Goal: Communication & Community: Ask a question

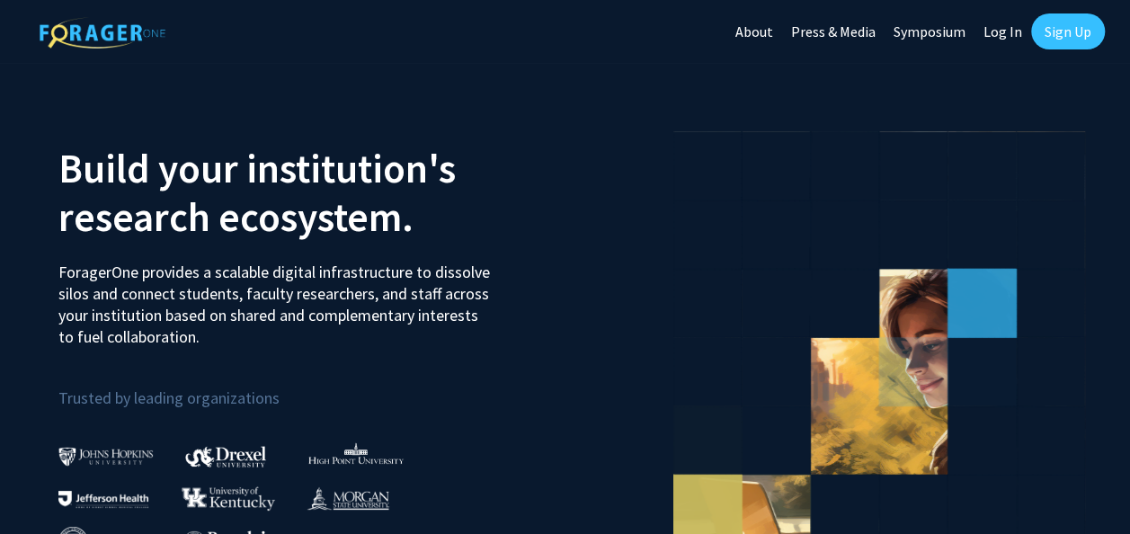
click at [990, 34] on link "Log In" at bounding box center [1002, 31] width 57 height 63
select select
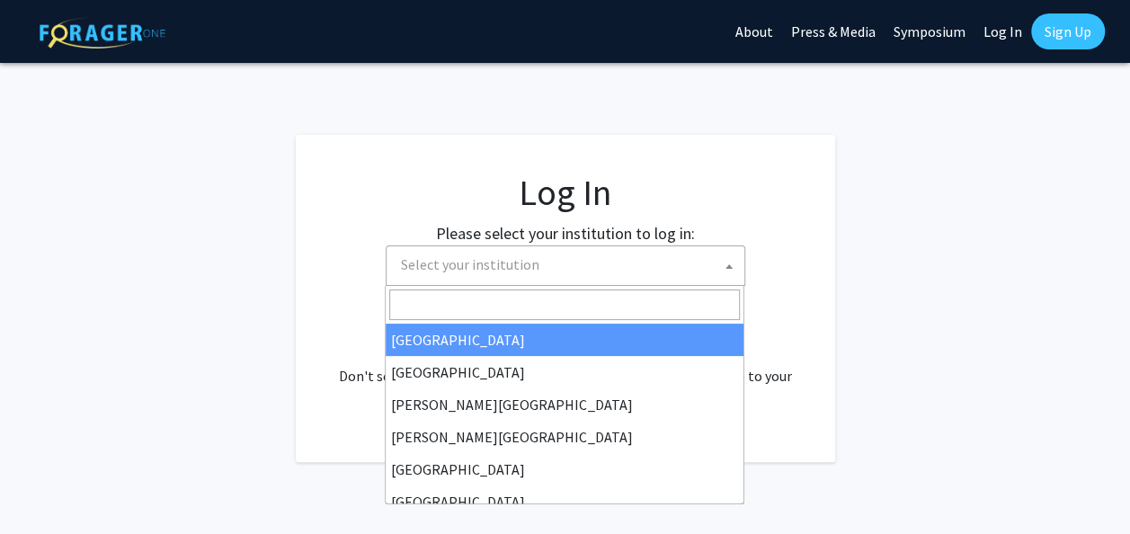
click at [660, 273] on span "Select your institution" at bounding box center [569, 264] width 350 height 37
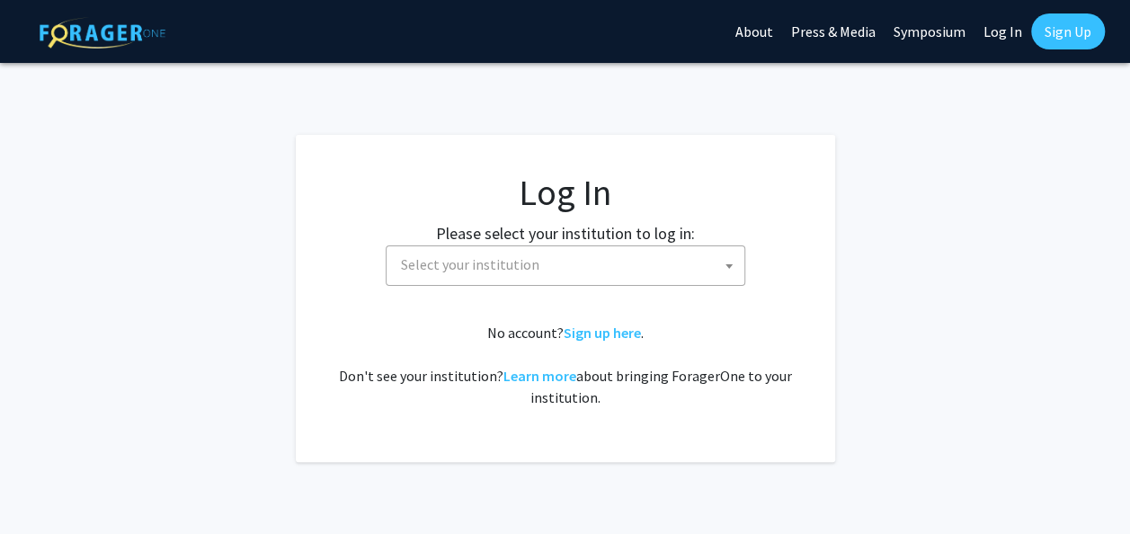
click at [660, 273] on span "Select your institution" at bounding box center [569, 264] width 350 height 37
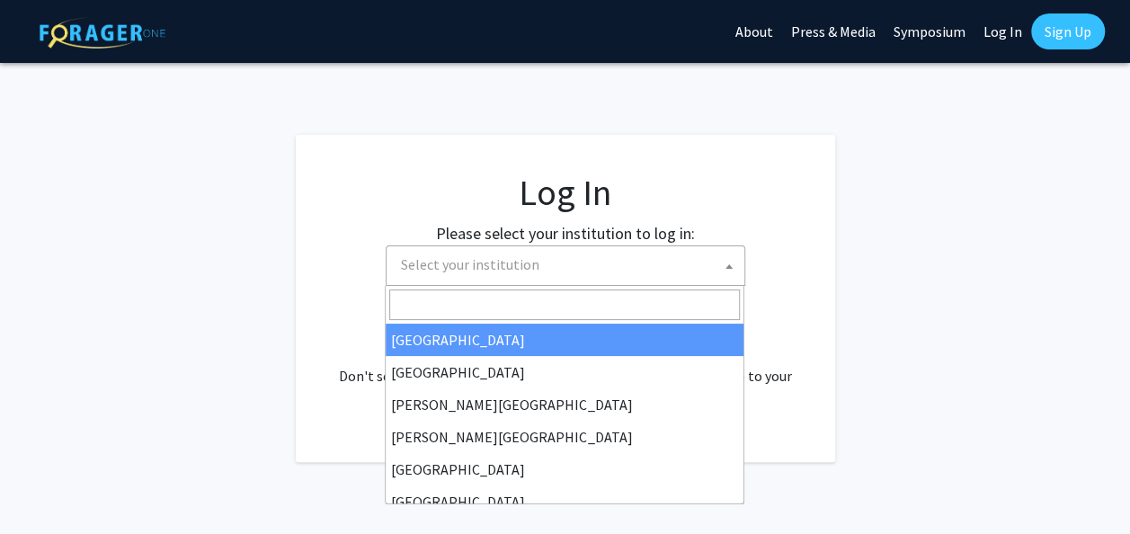
click at [660, 273] on span "Select your institution" at bounding box center [569, 264] width 350 height 37
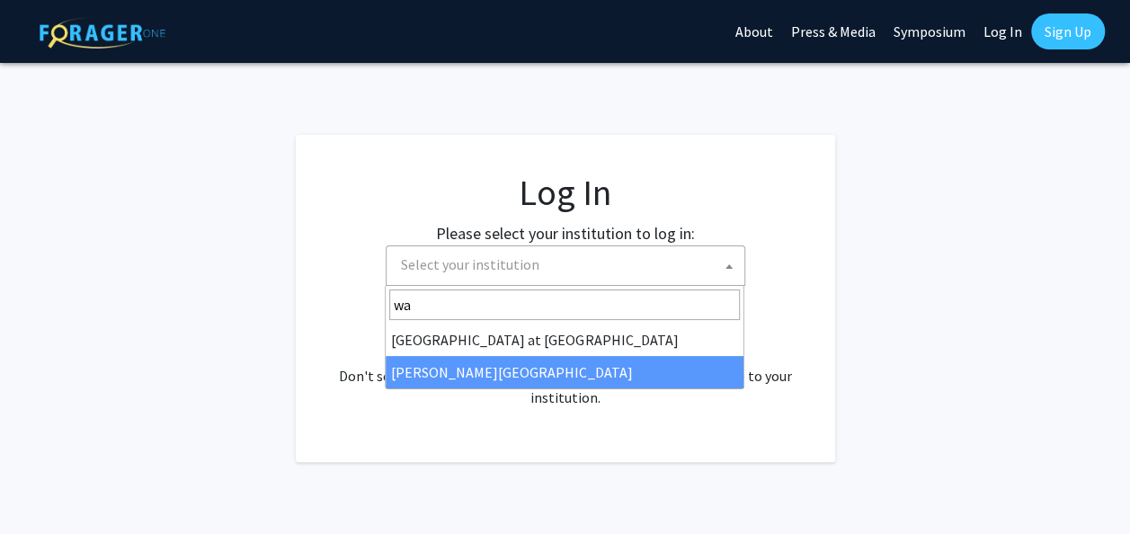
type input "wa"
select select "21"
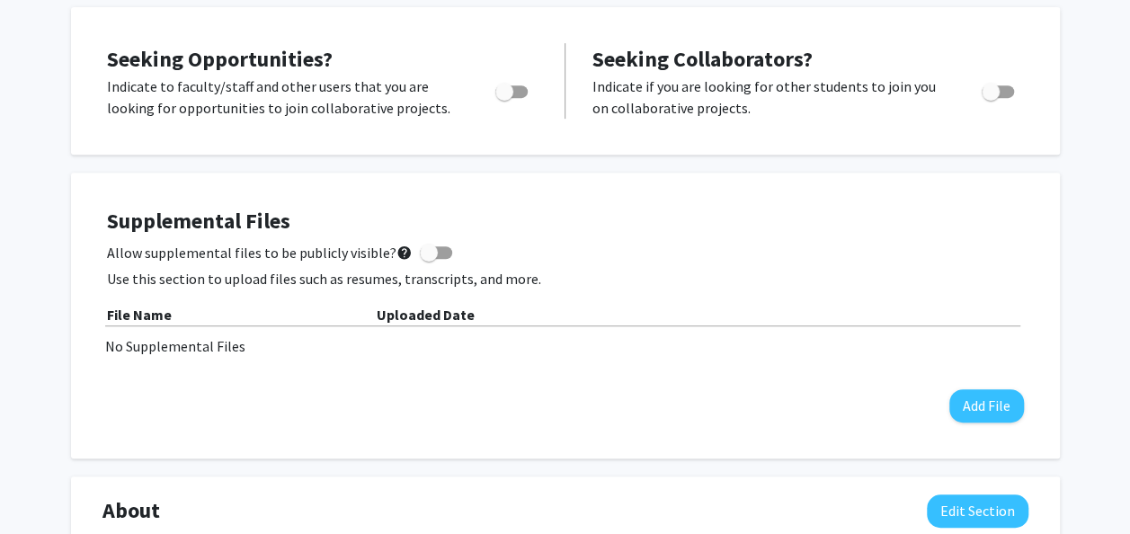
scroll to position [361, 0]
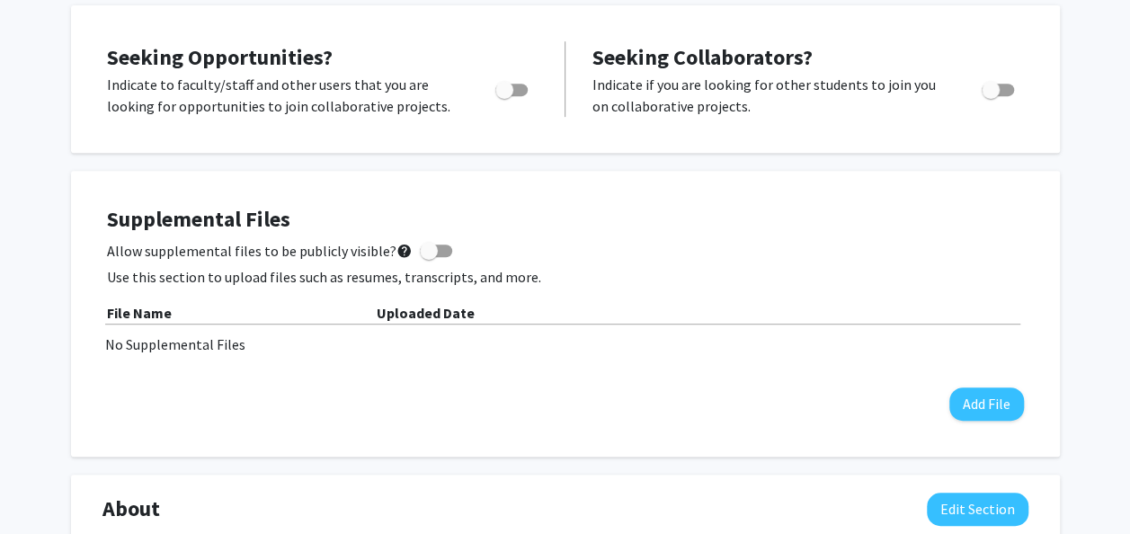
click at [519, 93] on span "Toggle" at bounding box center [511, 90] width 32 height 13
click at [504, 96] on input "Are you actively seeking opportunities?" at bounding box center [503, 96] width 1 height 1
checkbox input "true"
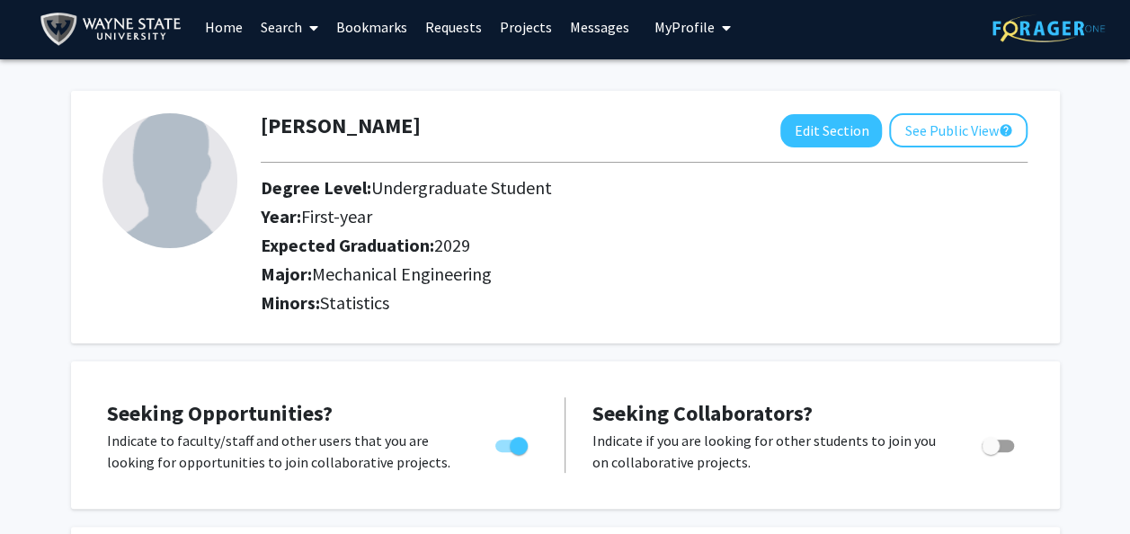
scroll to position [0, 0]
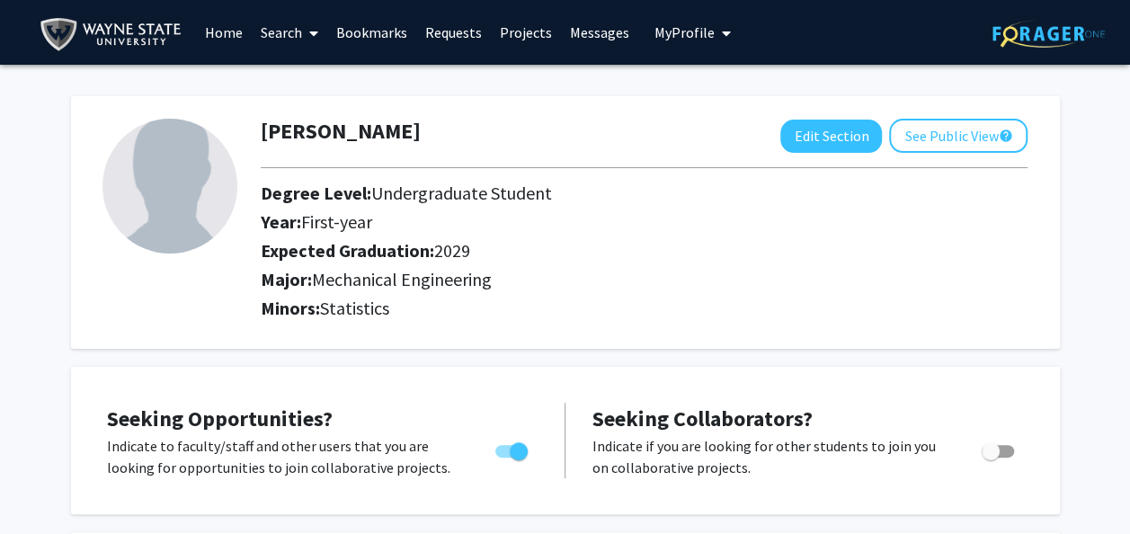
click at [282, 37] on link "Search" at bounding box center [289, 32] width 75 height 63
click at [559, 114] on div "Maha Peracha Edit Section See Public View help Degree Level: Undergraduate Stud…" at bounding box center [565, 222] width 989 height 253
click at [306, 40] on span at bounding box center [310, 33] width 16 height 63
click at [300, 105] on span "Students" at bounding box center [307, 119] width 110 height 36
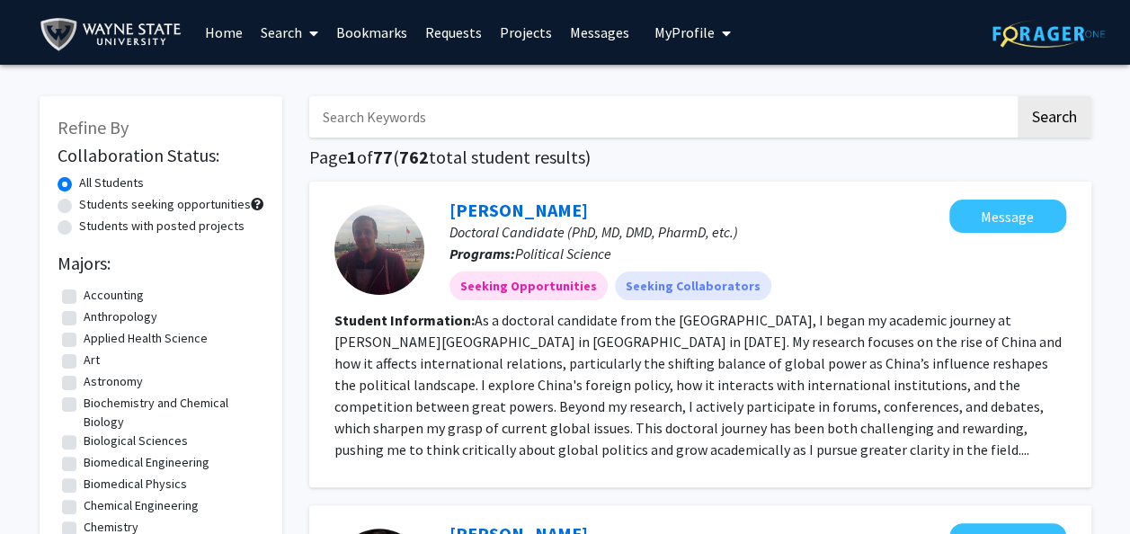
scroll to position [60, 0]
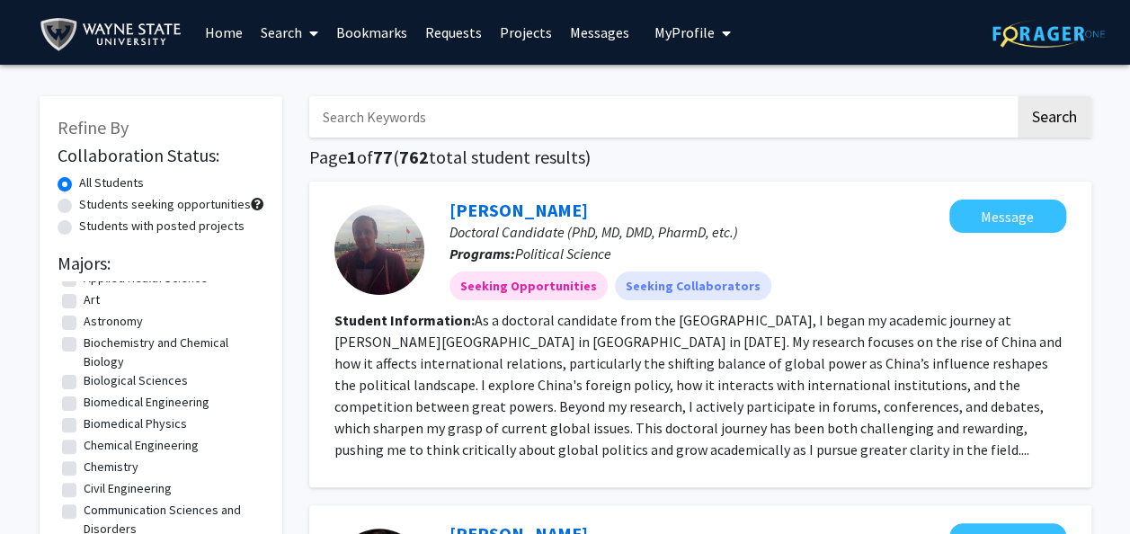
click at [199, 230] on label "Students with posted projects" at bounding box center [161, 226] width 165 height 19
click at [91, 228] on input "Students with posted projects" at bounding box center [85, 223] width 12 height 12
radio input "true"
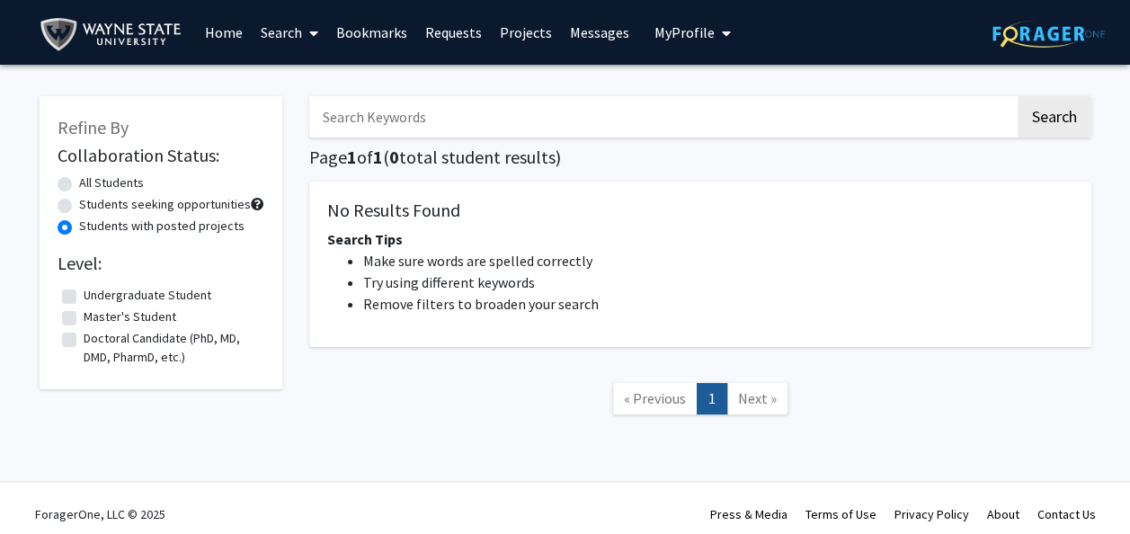
click at [140, 309] on label "Master's Student" at bounding box center [130, 316] width 93 height 19
click at [95, 309] on input "Master's Student" at bounding box center [90, 313] width 12 height 12
click at [129, 313] on label "Master's Student" at bounding box center [130, 316] width 93 height 19
click at [95, 313] on input "Master's Student" at bounding box center [90, 313] width 12 height 12
checkbox input "false"
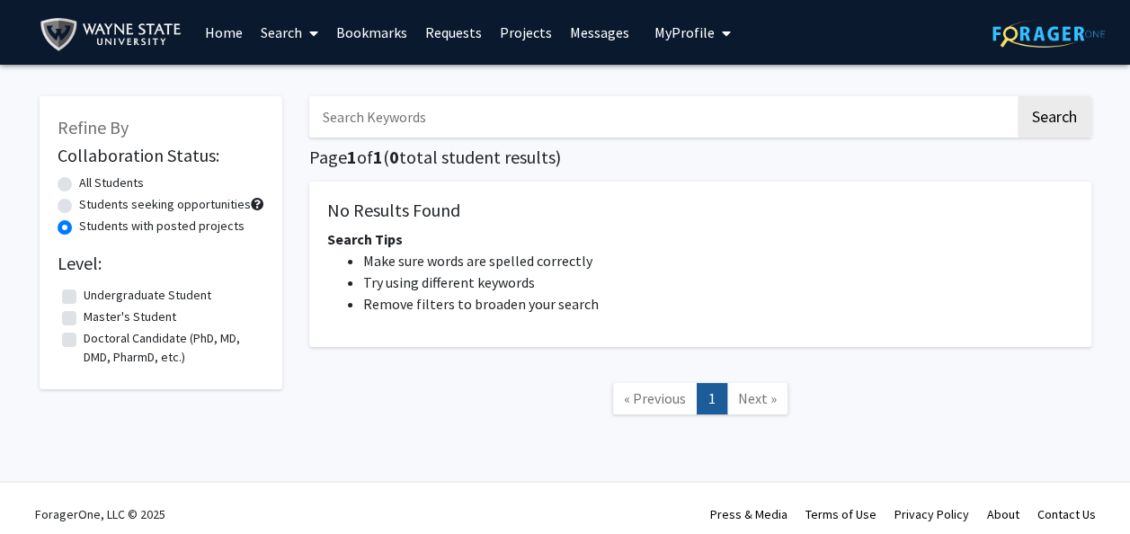
click at [127, 289] on label "Undergraduate Student" at bounding box center [148, 295] width 128 height 19
click at [95, 289] on input "Undergraduate Student" at bounding box center [90, 292] width 12 height 12
checkbox input "true"
click at [96, 174] on label "All Students" at bounding box center [111, 182] width 65 height 19
click at [91, 174] on input "All Students" at bounding box center [85, 179] width 12 height 12
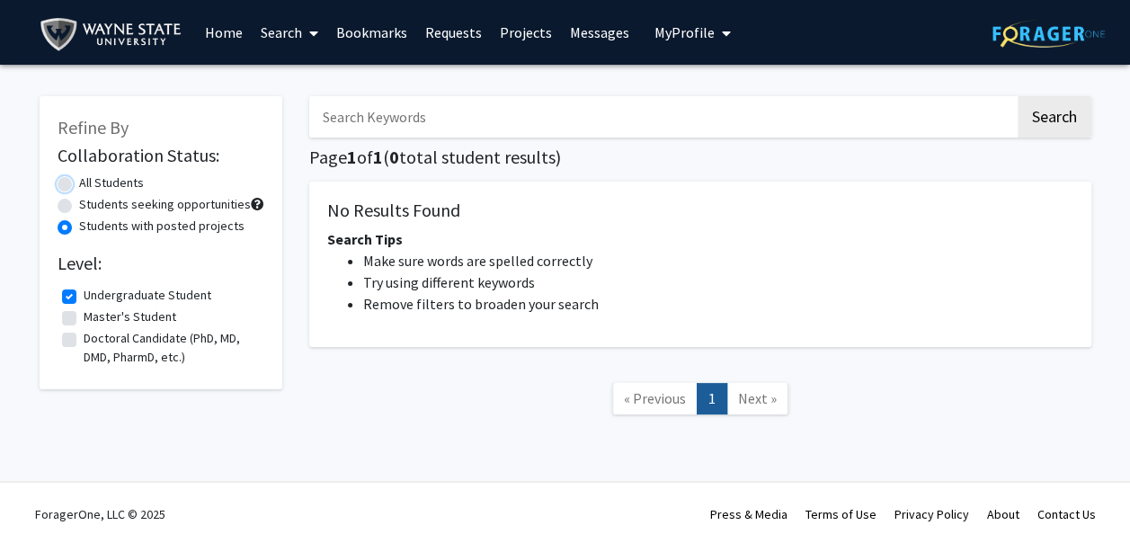
radio input "true"
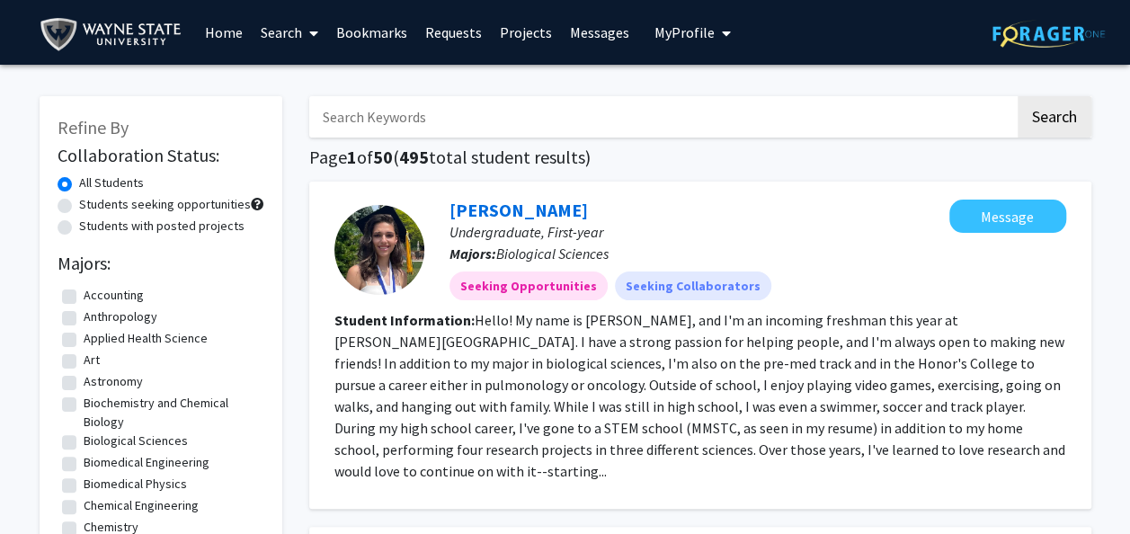
click at [561, 32] on link "Messages" at bounding box center [599, 32] width 77 height 63
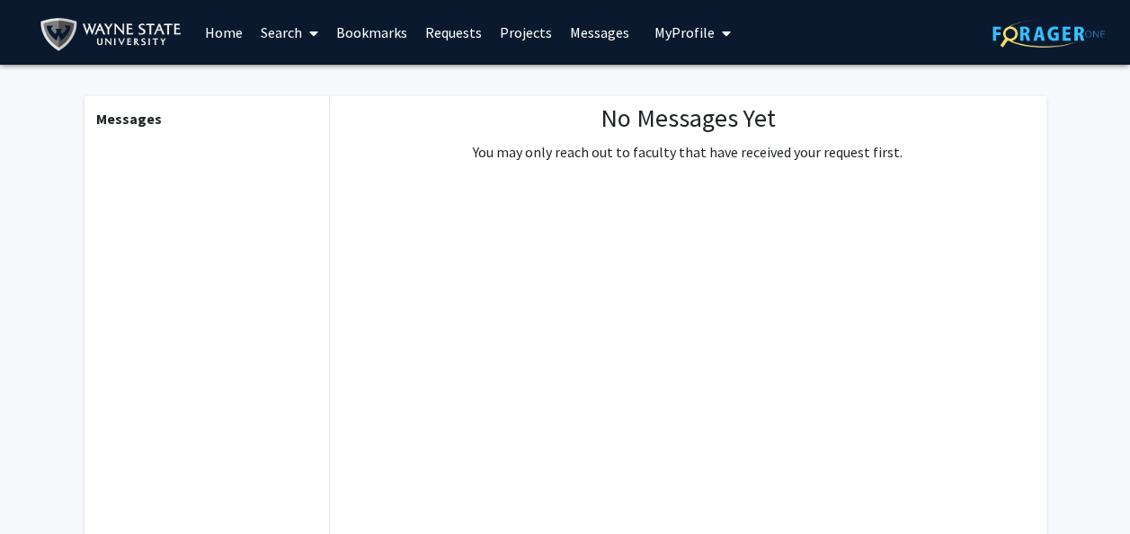
click at [500, 40] on link "Projects" at bounding box center [526, 32] width 70 height 63
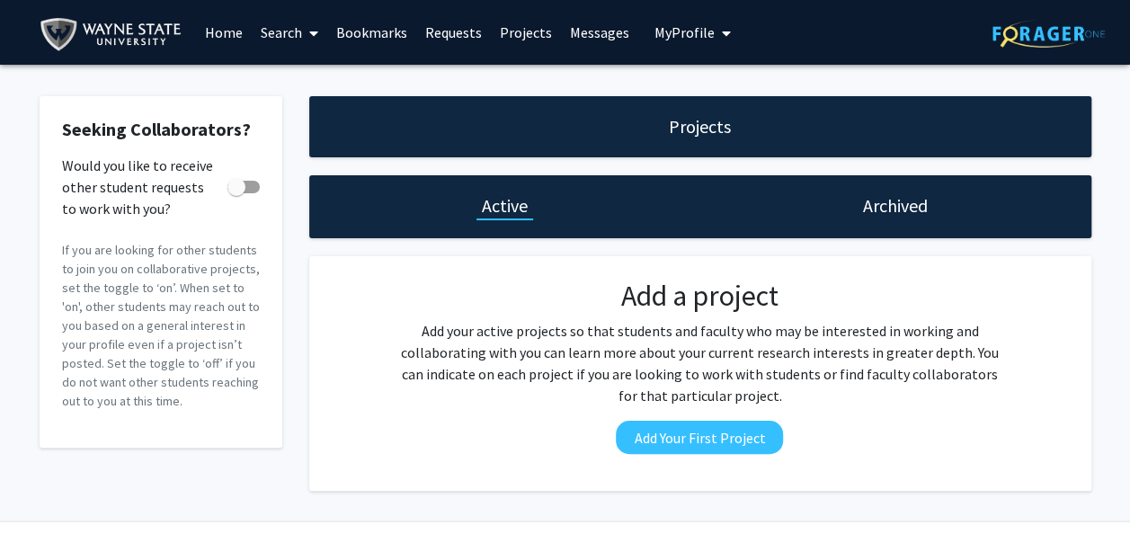
click at [669, 49] on button "My Profile" at bounding box center [692, 32] width 87 height 65
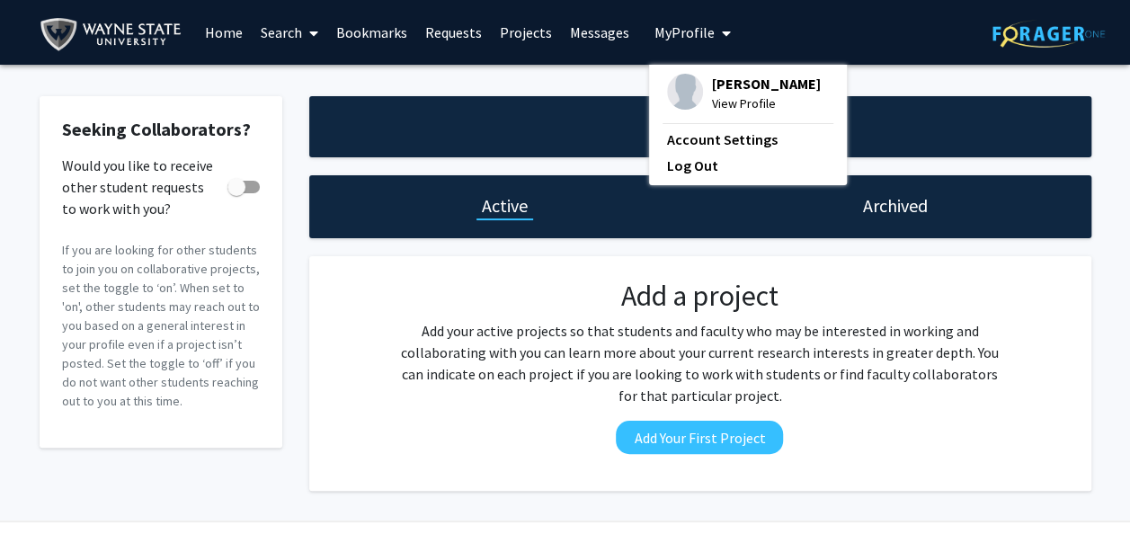
click at [305, 43] on span at bounding box center [310, 33] width 16 height 63
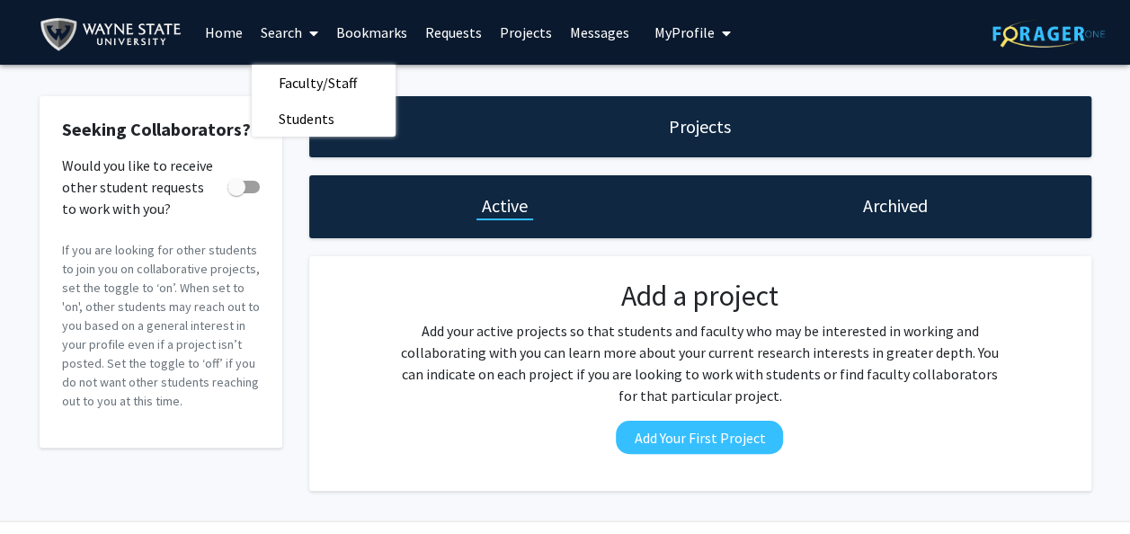
click at [242, 39] on link "Home" at bounding box center [224, 32] width 56 height 63
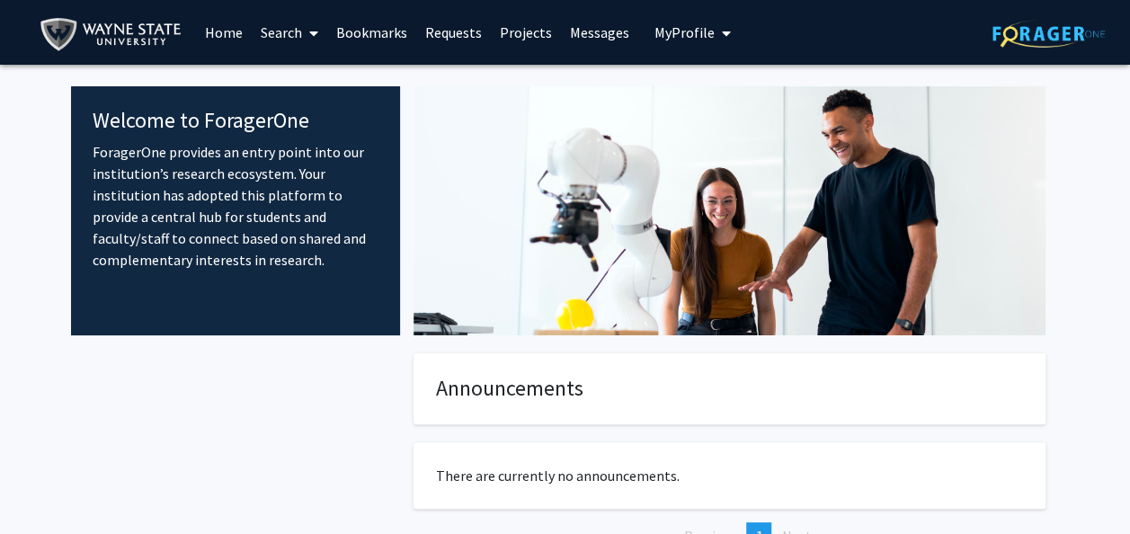
click at [361, 31] on link "Bookmarks" at bounding box center [371, 32] width 89 height 63
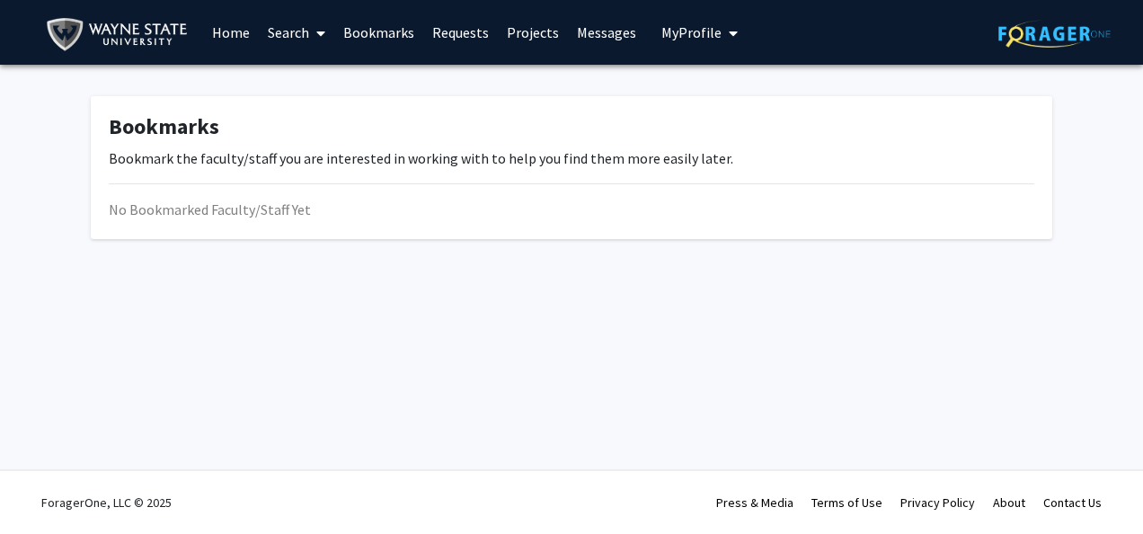
click at [423, 36] on link "Requests" at bounding box center [460, 32] width 75 height 63
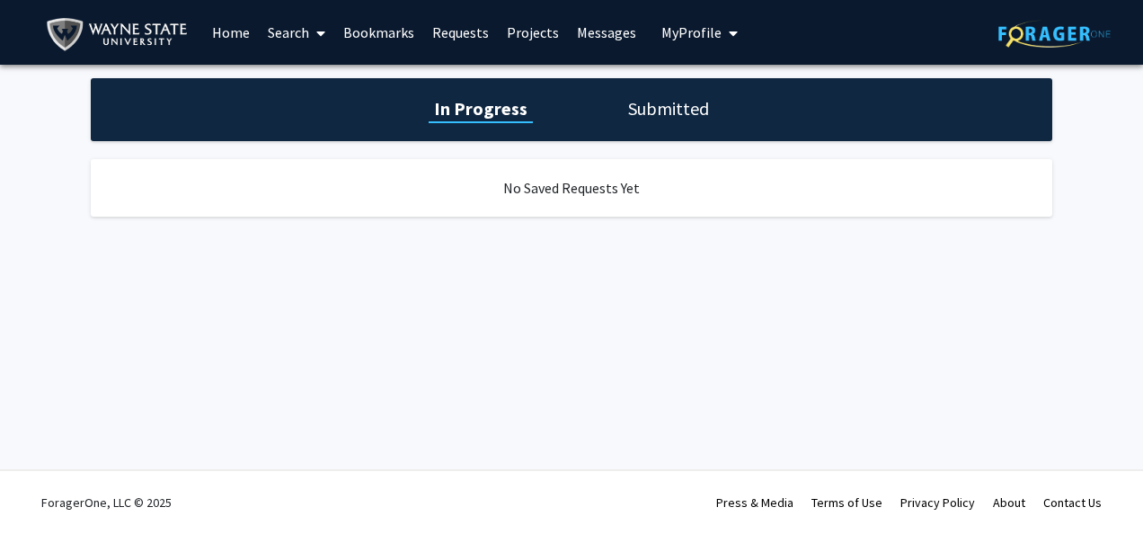
click at [519, 43] on link "Projects" at bounding box center [533, 32] width 70 height 63
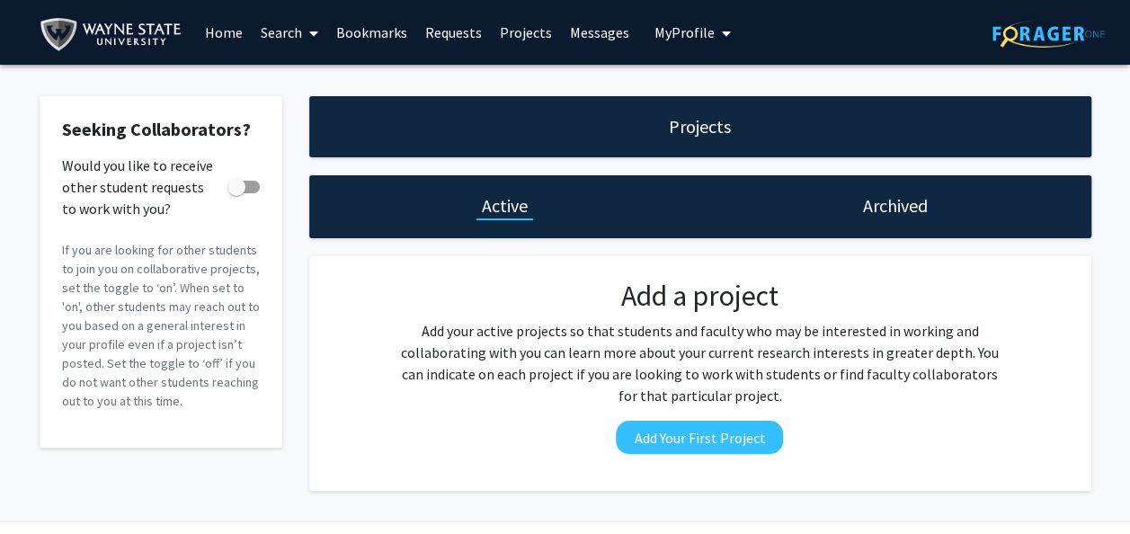
click at [691, 23] on span "My Profile" at bounding box center [684, 32] width 60 height 18
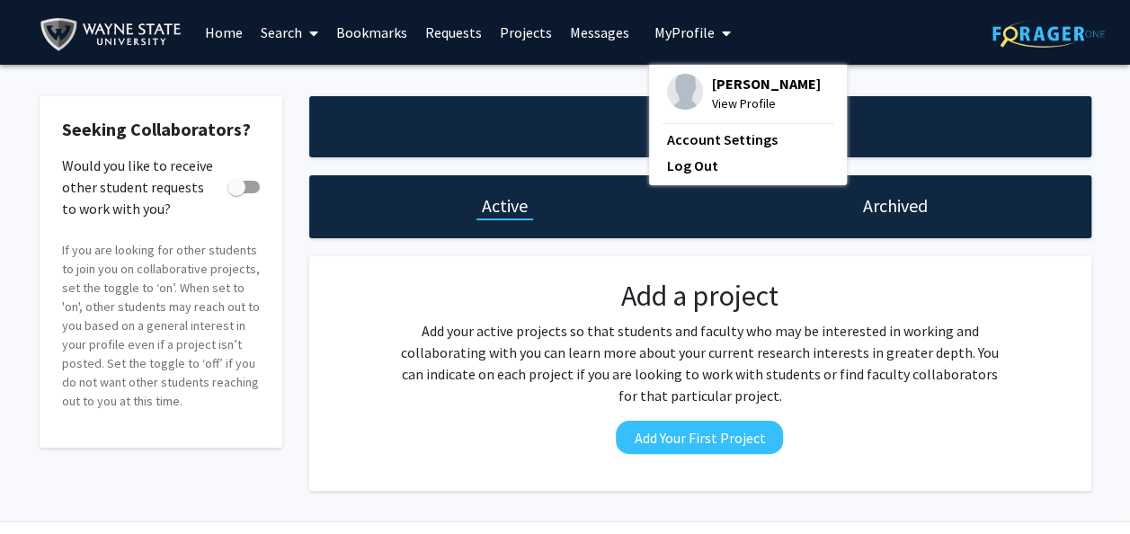
click at [732, 84] on span "Maha Peracha" at bounding box center [766, 84] width 109 height 20
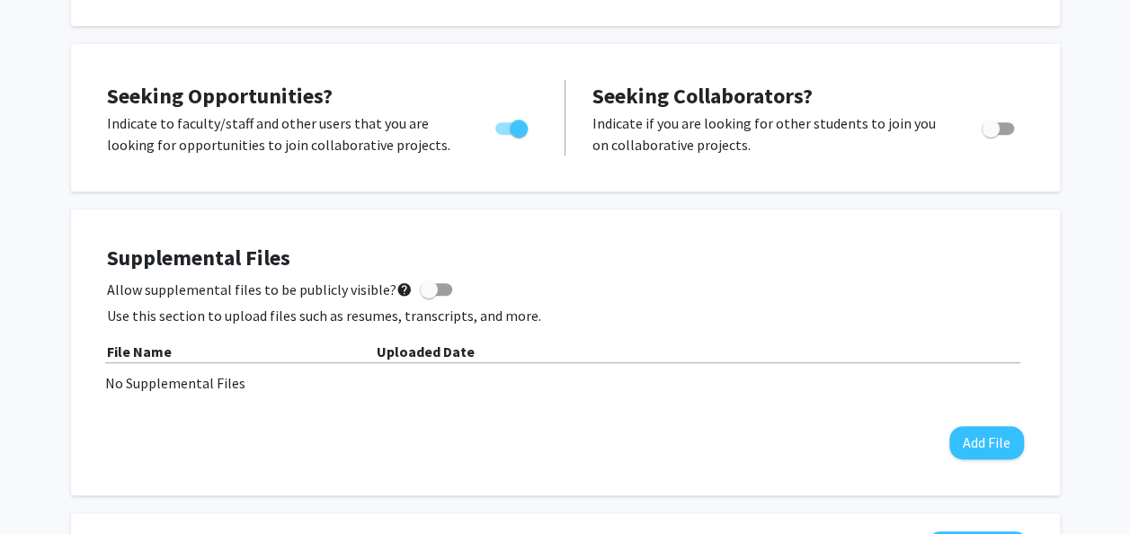
scroll to position [272, 0]
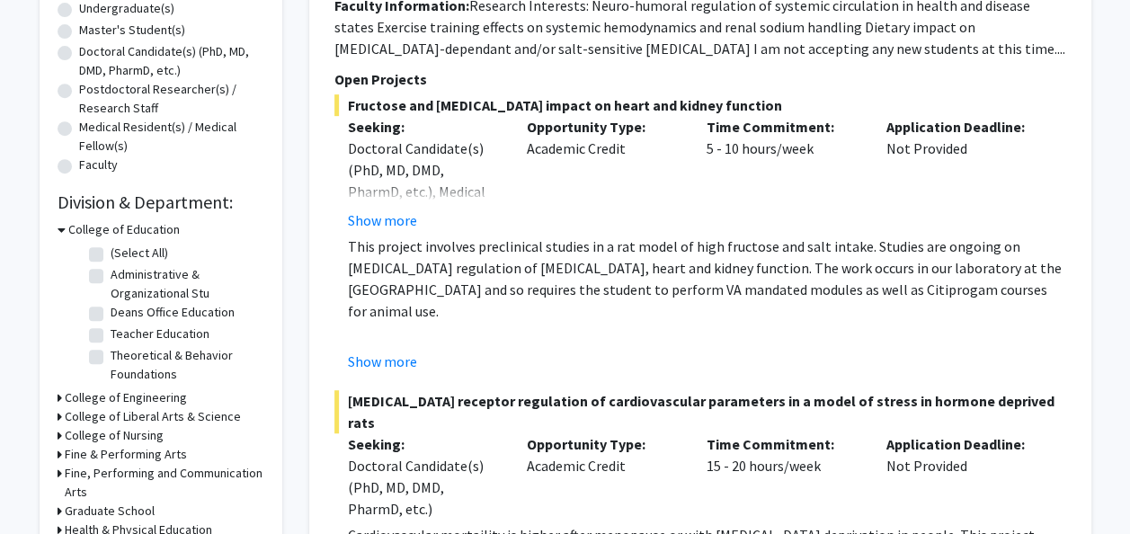
scroll to position [290, 0]
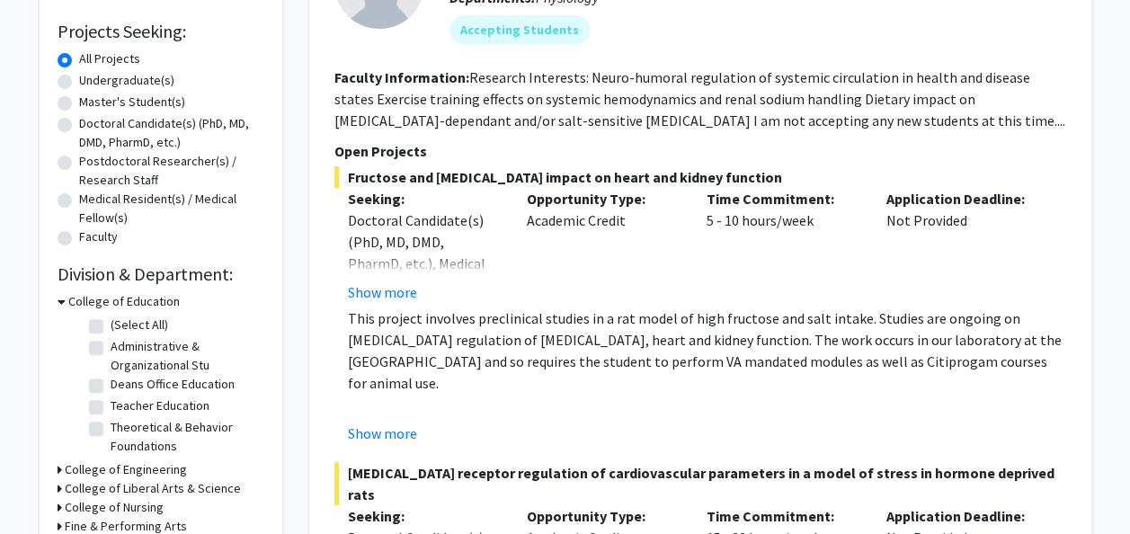
click at [120, 83] on label "Undergraduate(s)" at bounding box center [126, 80] width 95 height 19
click at [91, 83] on input "Undergraduate(s)" at bounding box center [85, 77] width 12 height 12
radio input "true"
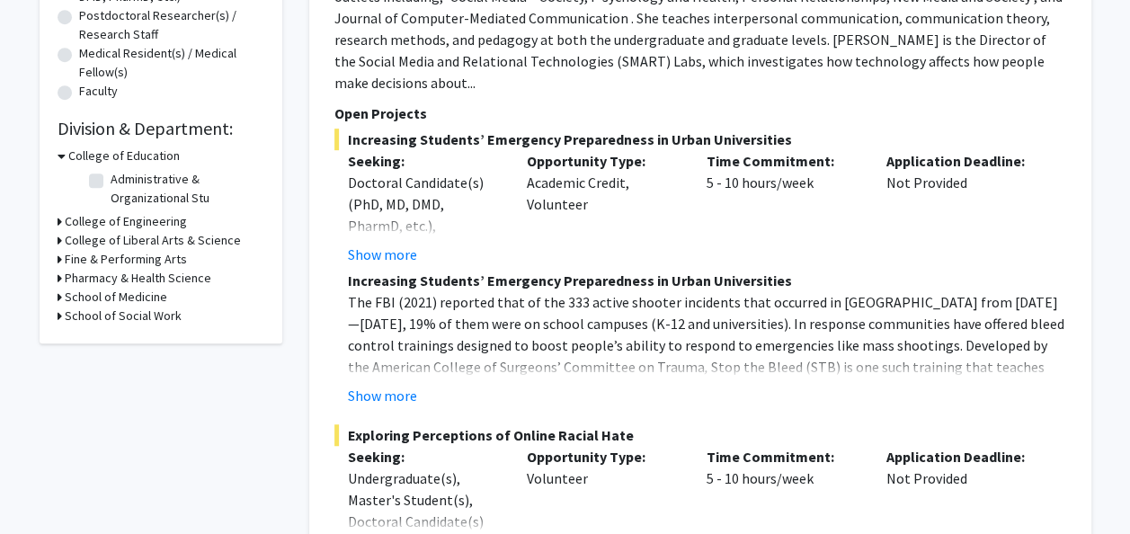
scroll to position [431, 0]
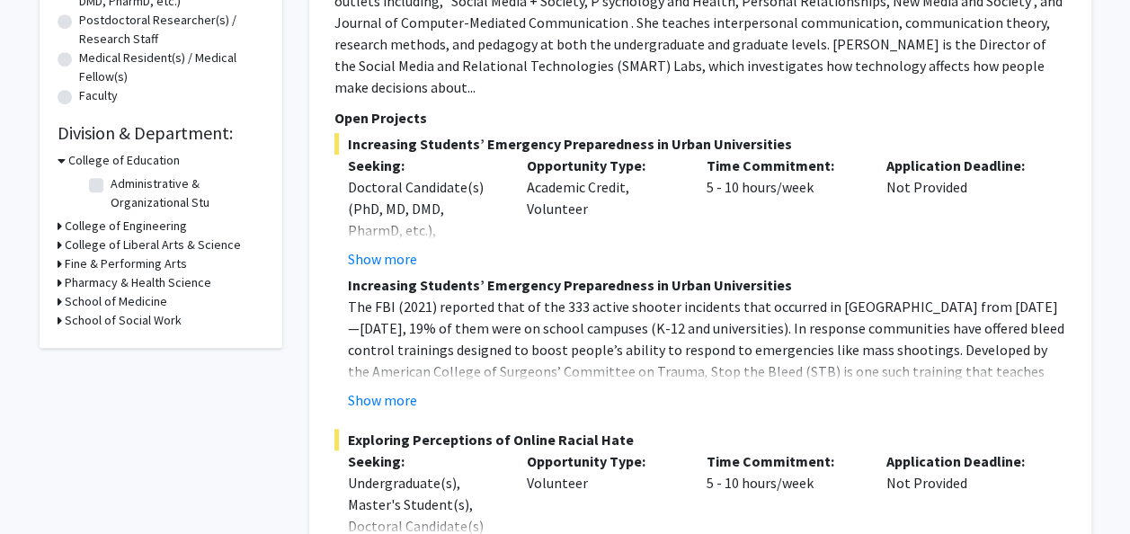
click at [167, 220] on h3 "College of Engineering" at bounding box center [126, 226] width 122 height 19
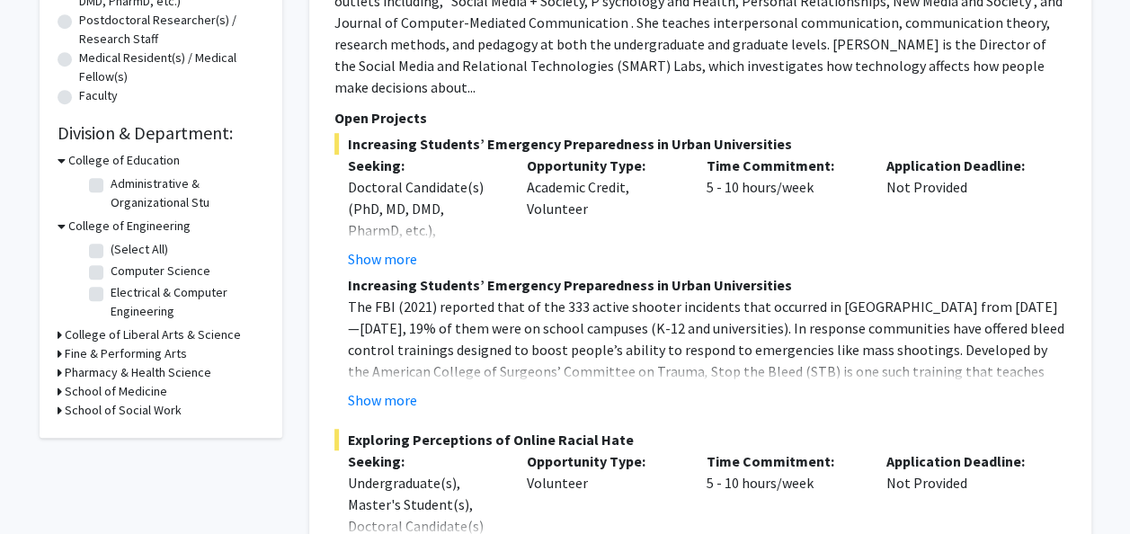
click at [111, 252] on label "(Select All)" at bounding box center [140, 249] width 58 height 19
click at [111, 252] on input "(Select All)" at bounding box center [117, 246] width 12 height 12
checkbox input "true"
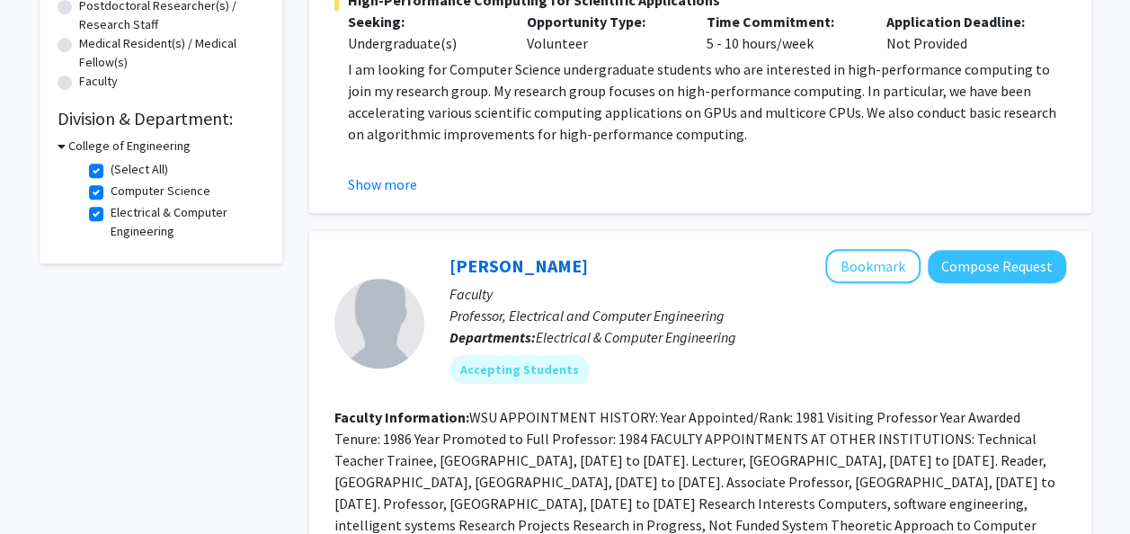
scroll to position [431, 0]
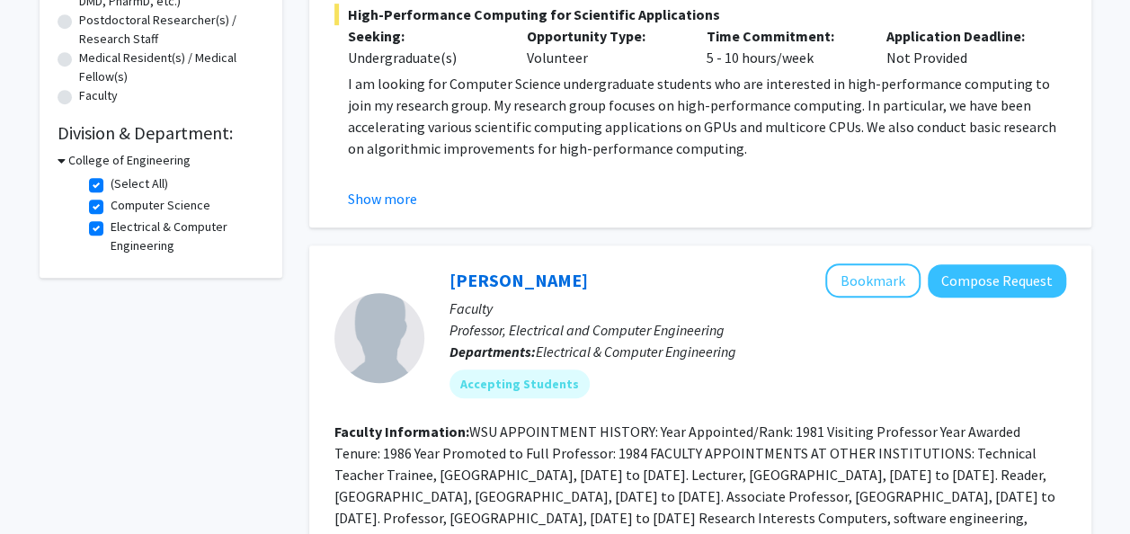
click at [111, 183] on label "(Select All)" at bounding box center [140, 183] width 58 height 19
click at [111, 183] on input "(Select All)" at bounding box center [117, 180] width 12 height 12
checkbox input "false"
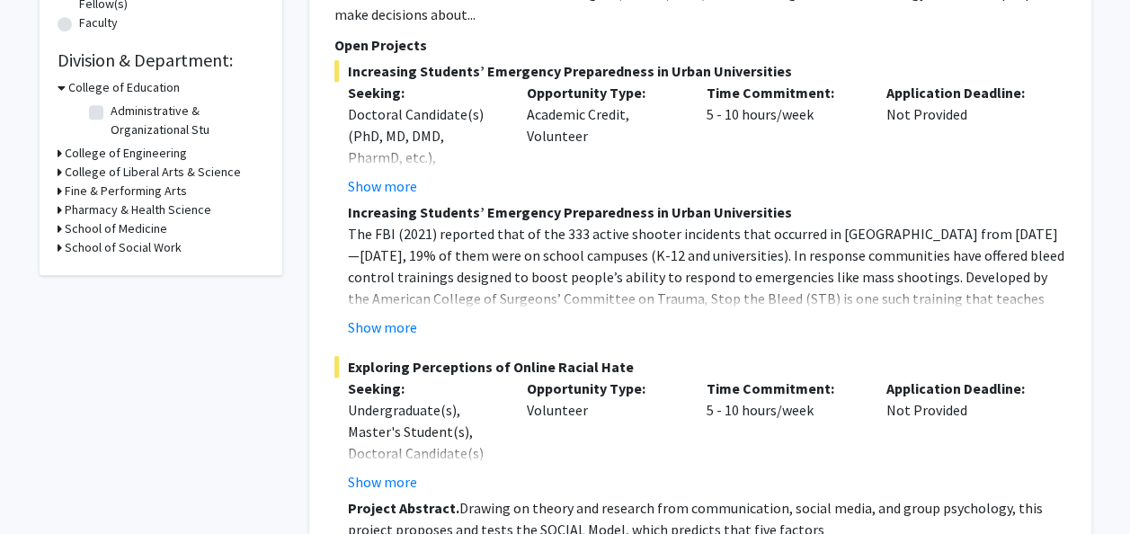
scroll to position [503, 0]
click at [215, 169] on h3 "College of Liberal Arts & Science" at bounding box center [153, 173] width 176 height 19
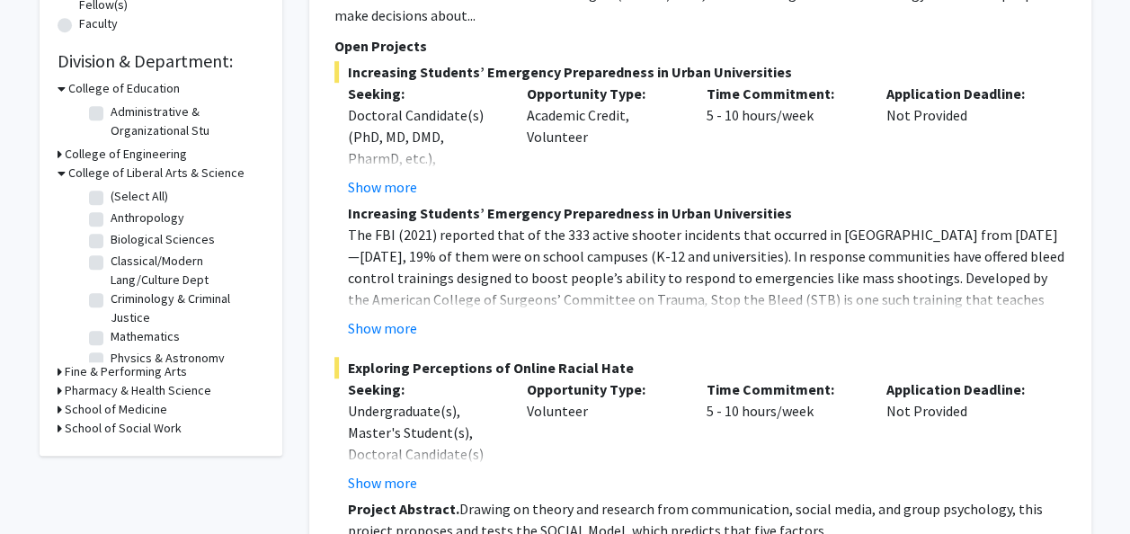
scroll to position [56, 0]
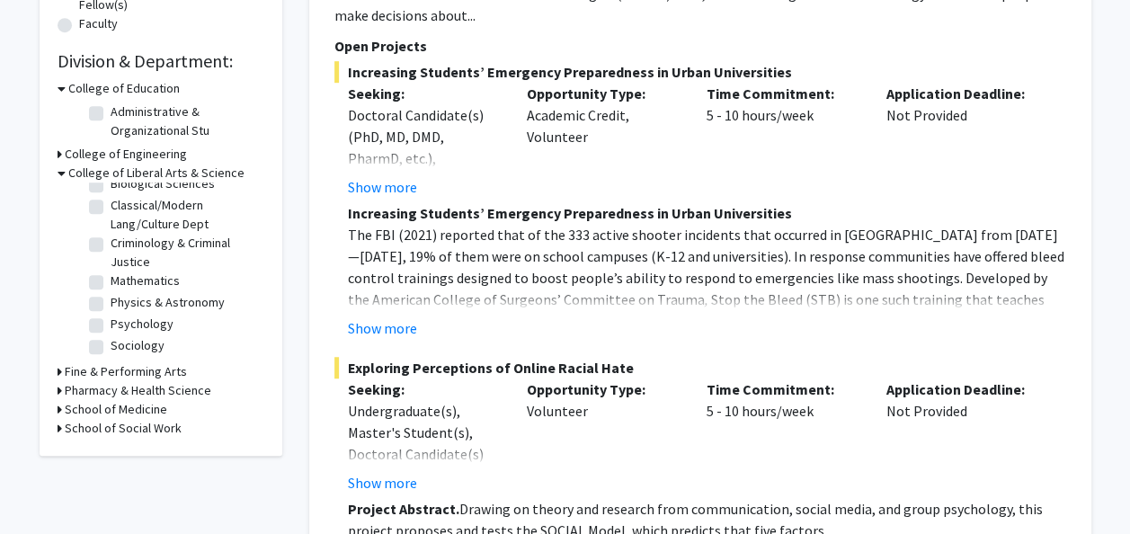
click at [111, 286] on label "Mathematics" at bounding box center [145, 280] width 69 height 19
click at [111, 283] on input "Mathematics" at bounding box center [117, 277] width 12 height 12
checkbox input "true"
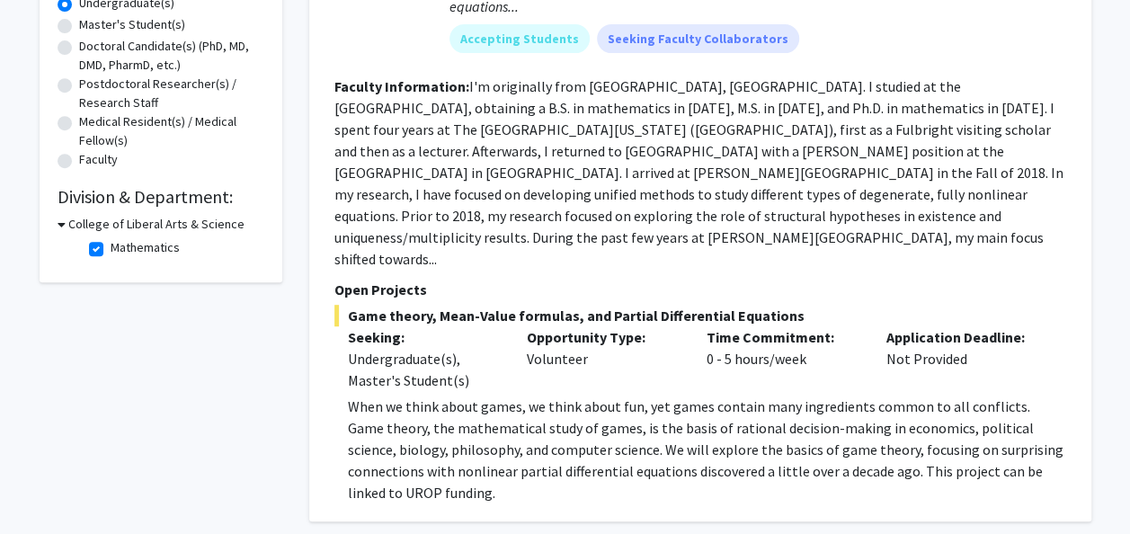
scroll to position [379, 0]
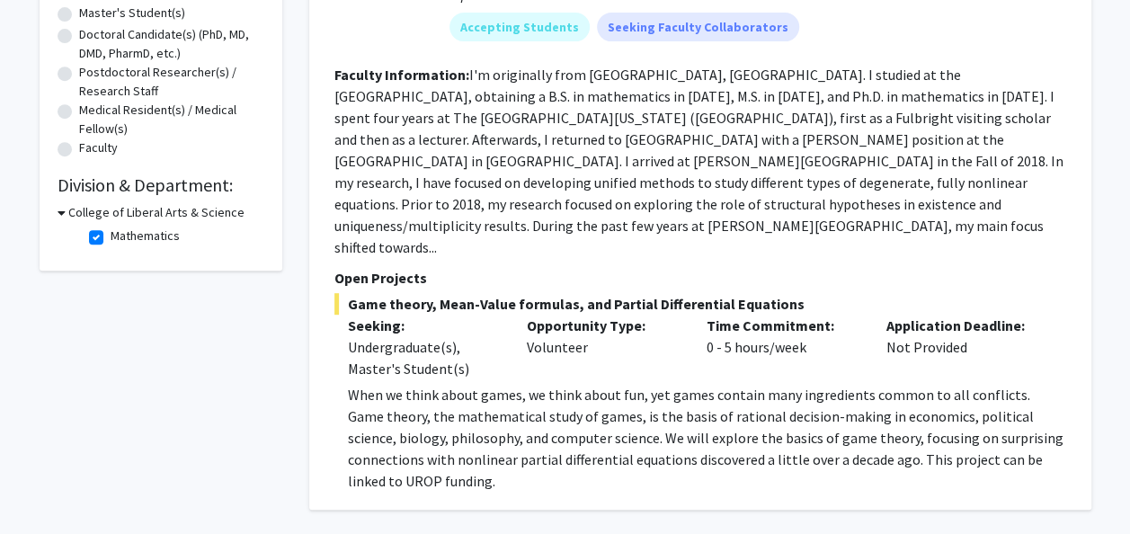
click at [1122, 270] on div "Refine By Collaboration Status: Collaboration Status All Faculty/Staff Collabor…" at bounding box center [565, 169] width 1130 height 969
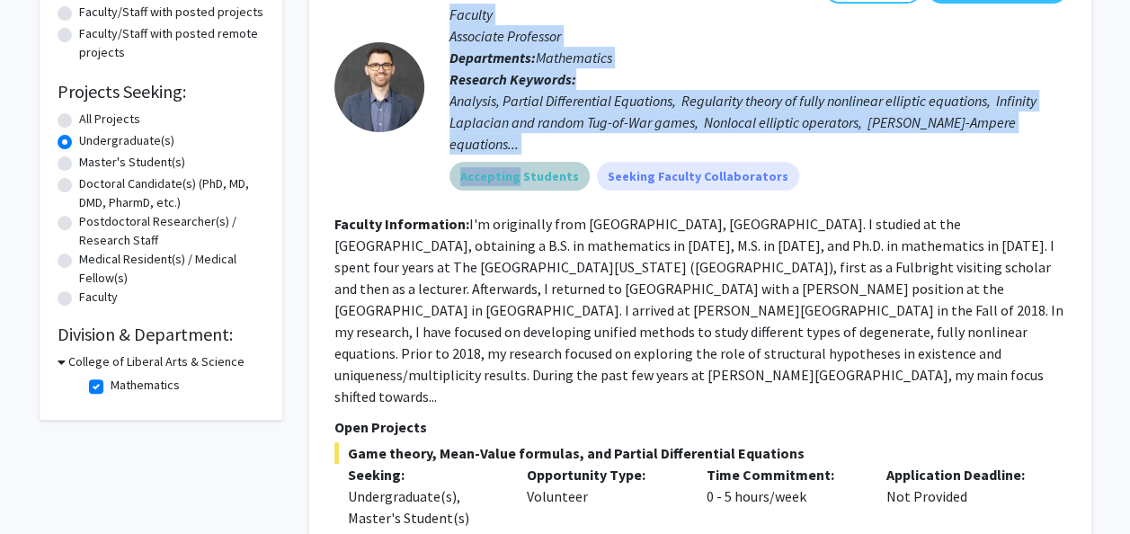
scroll to position [0, 0]
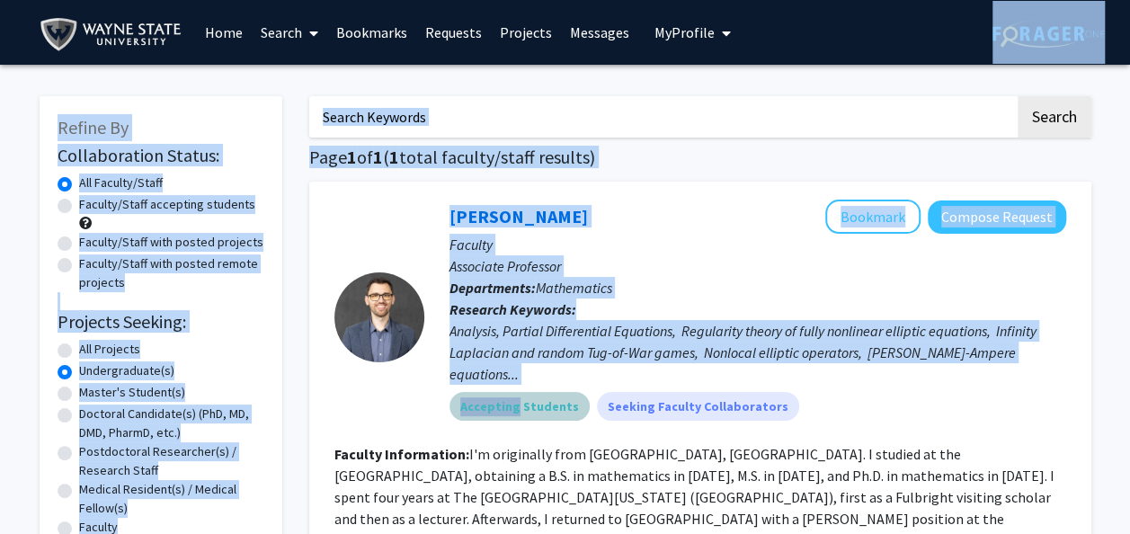
drag, startPoint x: 512, startPoint y: 149, endPoint x: 908, endPoint y: -67, distance: 450.4
click at [908, 0] on html "Skip navigation Home Search Bookmarks Requests Projects Messages My Profile Mah…" at bounding box center [565, 267] width 1130 height 534
click at [674, 237] on p "Faculty" at bounding box center [757, 245] width 617 height 22
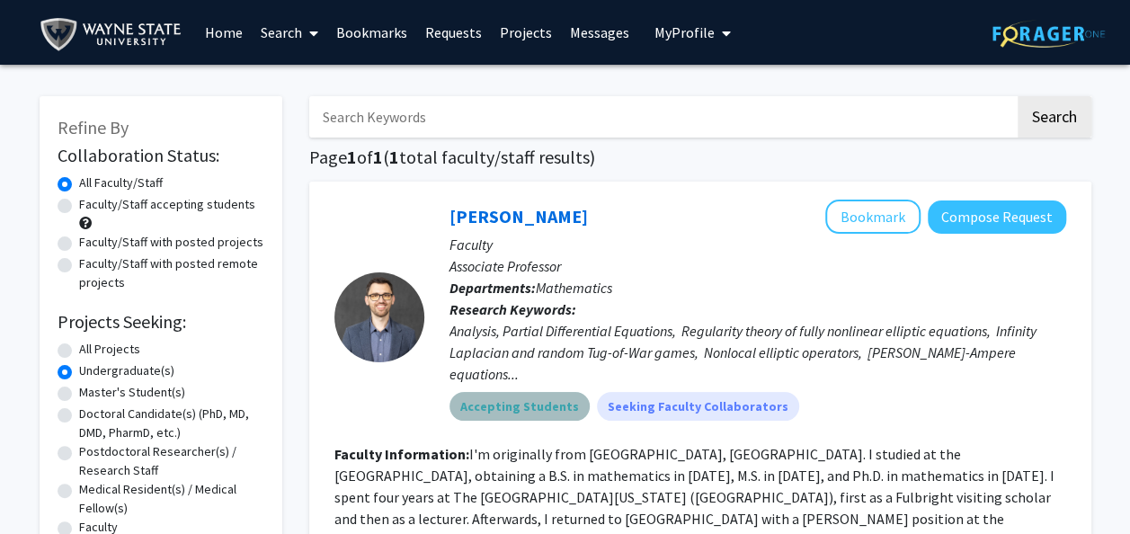
click at [534, 392] on mat-chip "Accepting Students" at bounding box center [519, 406] width 140 height 29
click at [765, 335] on div "Analysis, Partial Differential Equations, Regularity theory of fully nonlinear …" at bounding box center [757, 352] width 617 height 65
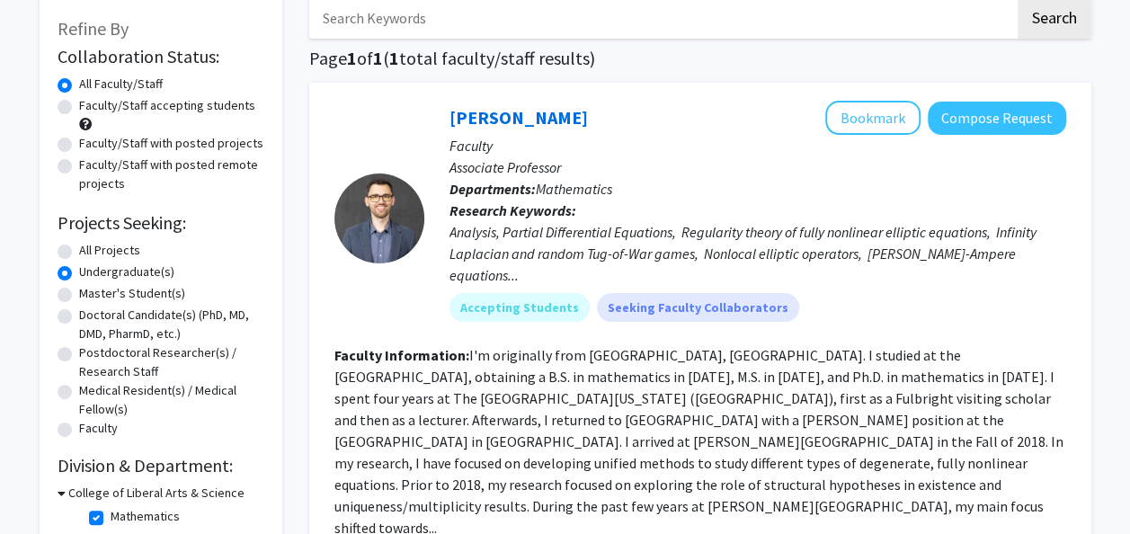
scroll to position [70, 0]
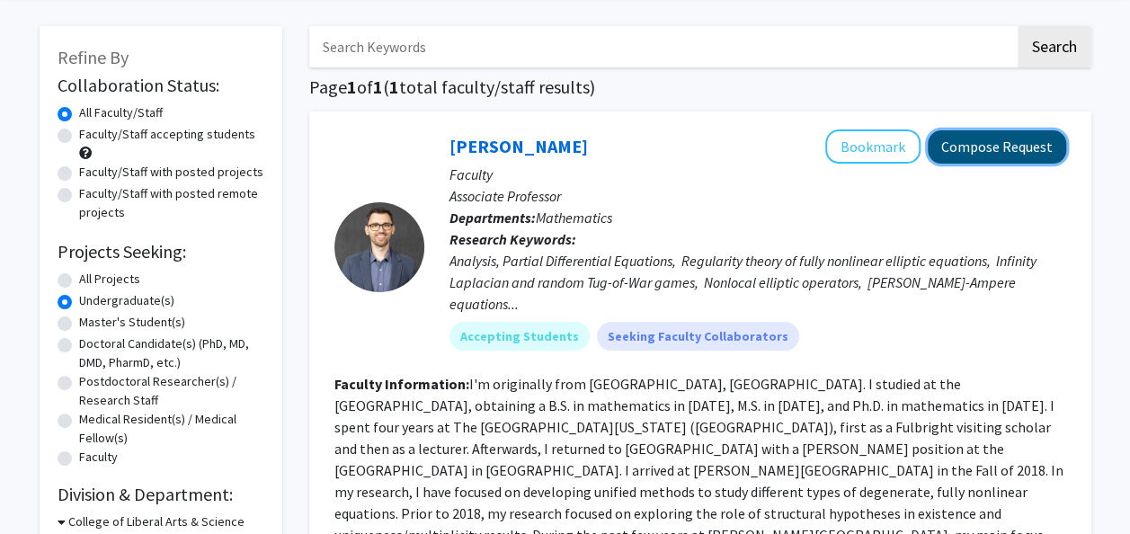
click at [998, 154] on button "Compose Request" at bounding box center [996, 146] width 138 height 33
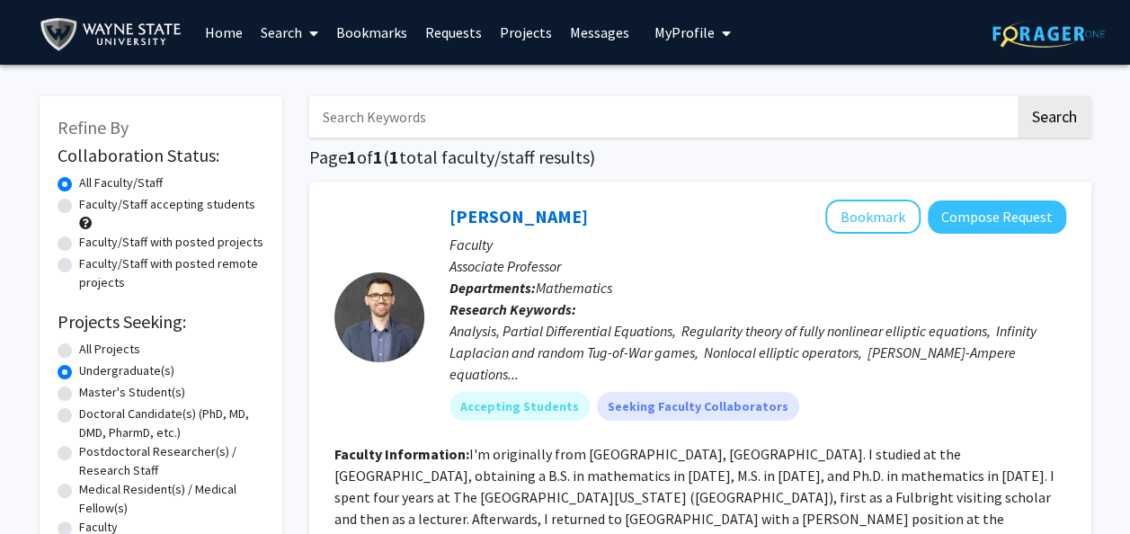
scroll to position [317, 0]
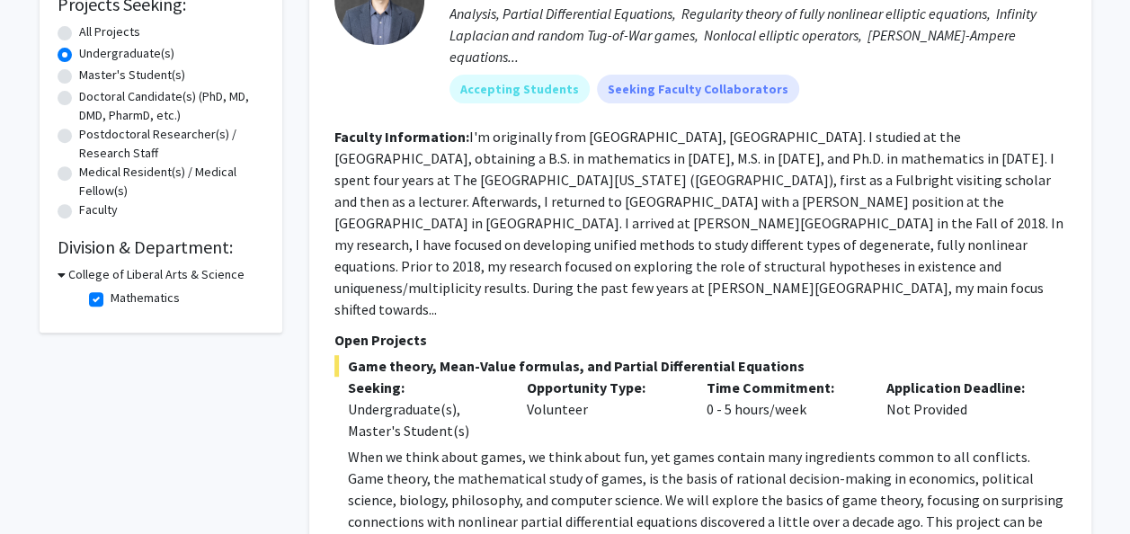
click at [114, 297] on label "Mathematics" at bounding box center [145, 297] width 69 height 19
click at [114, 297] on input "Mathematics" at bounding box center [117, 294] width 12 height 12
checkbox input "false"
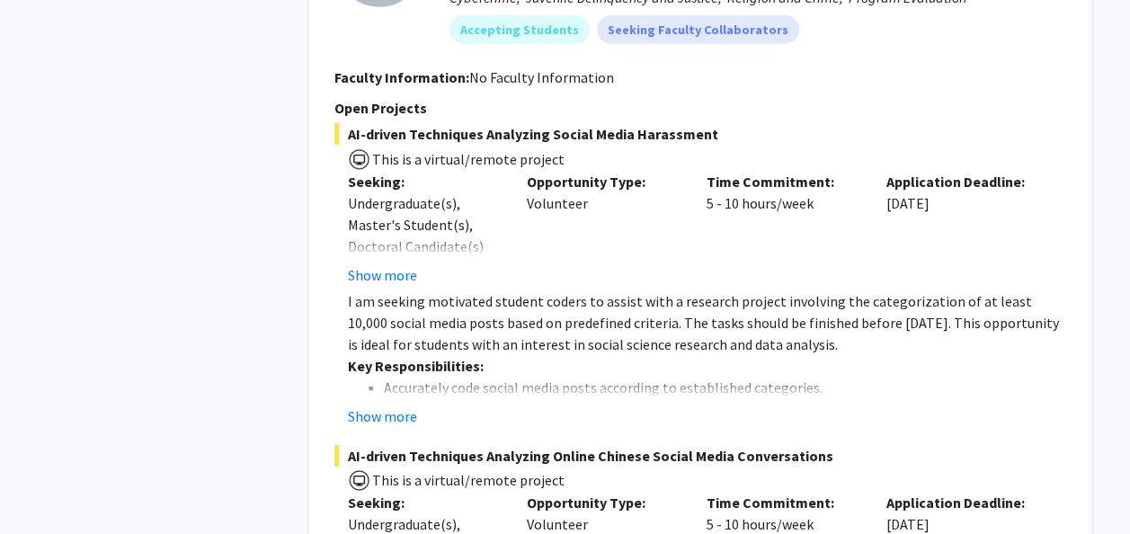
scroll to position [6003, 0]
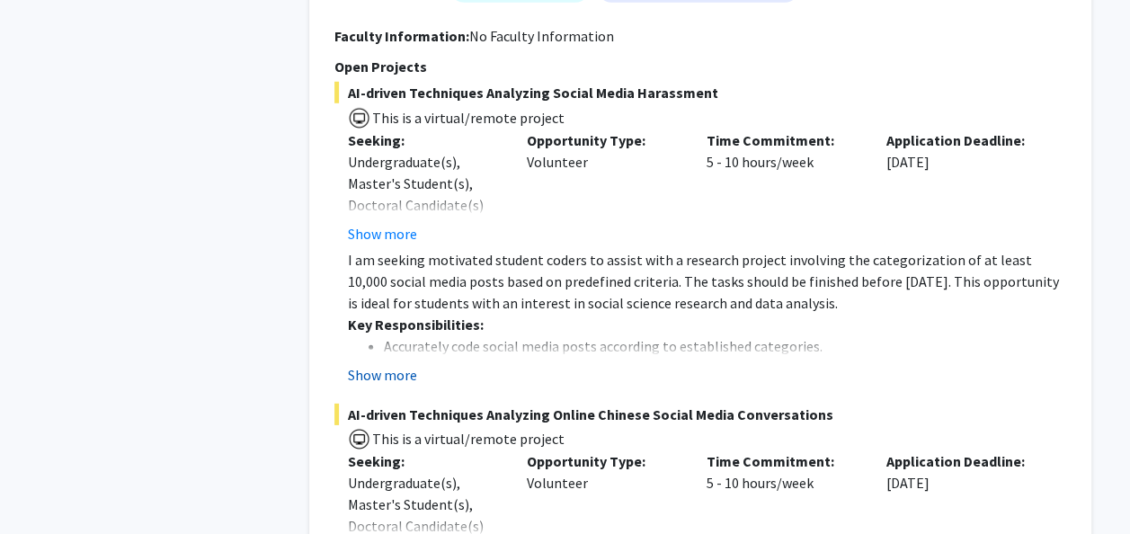
click at [396, 364] on button "Show more" at bounding box center [382, 375] width 69 height 22
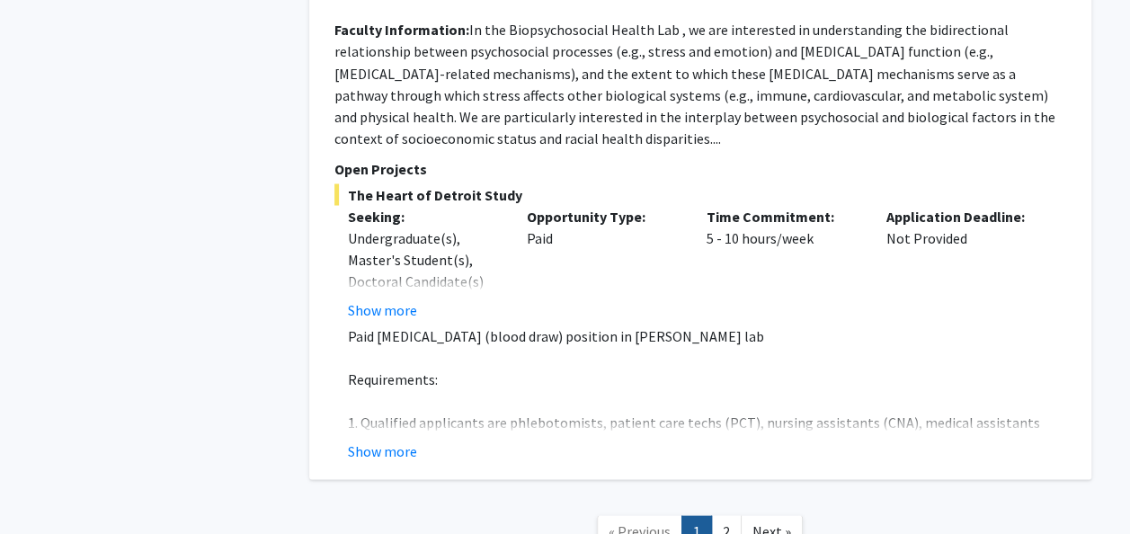
scroll to position [8407, 0]
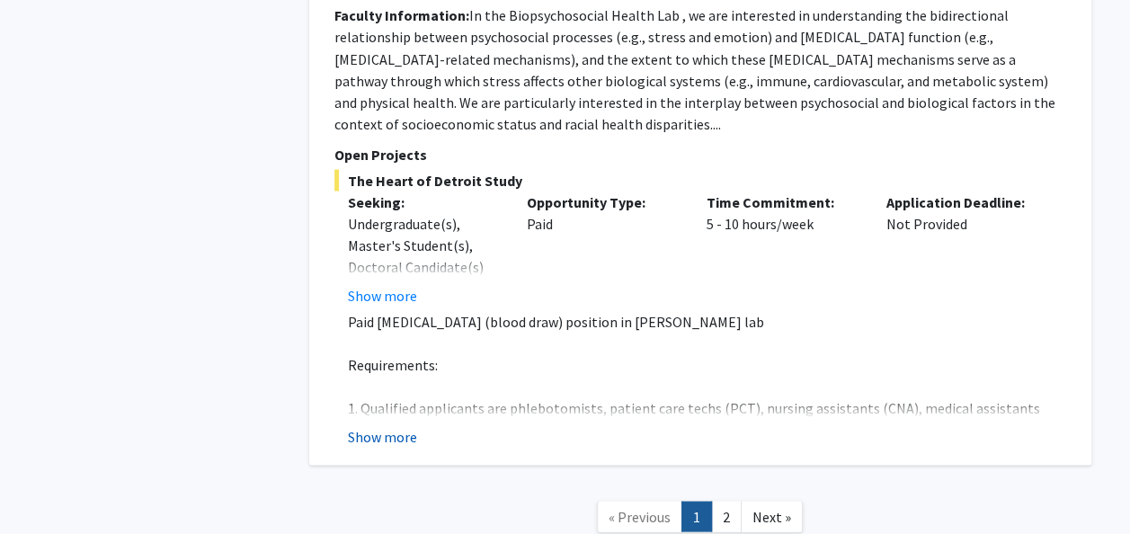
click at [370, 425] on button "Show more" at bounding box center [382, 436] width 69 height 22
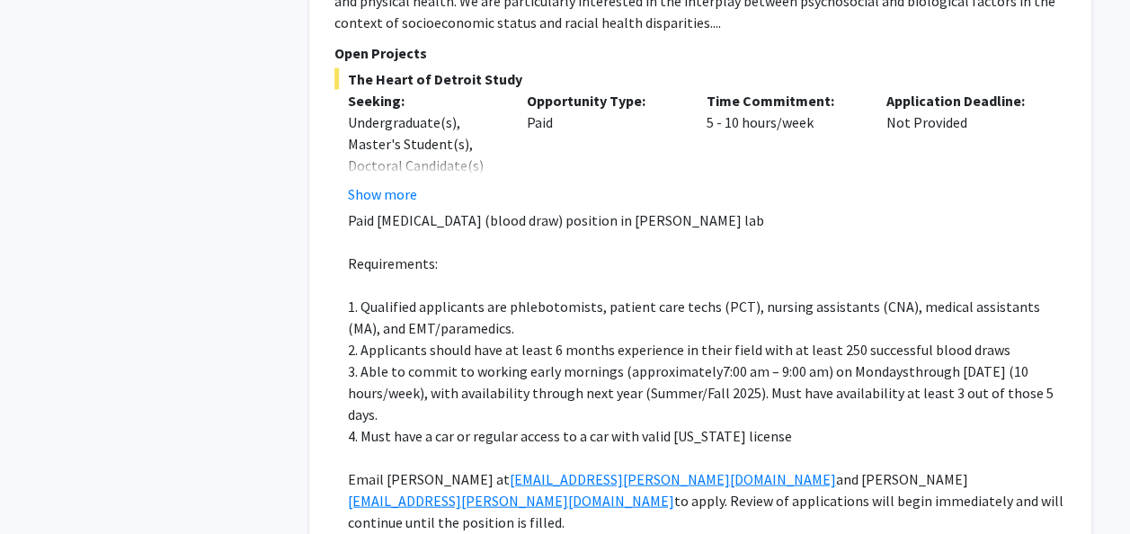
scroll to position [8579, 0]
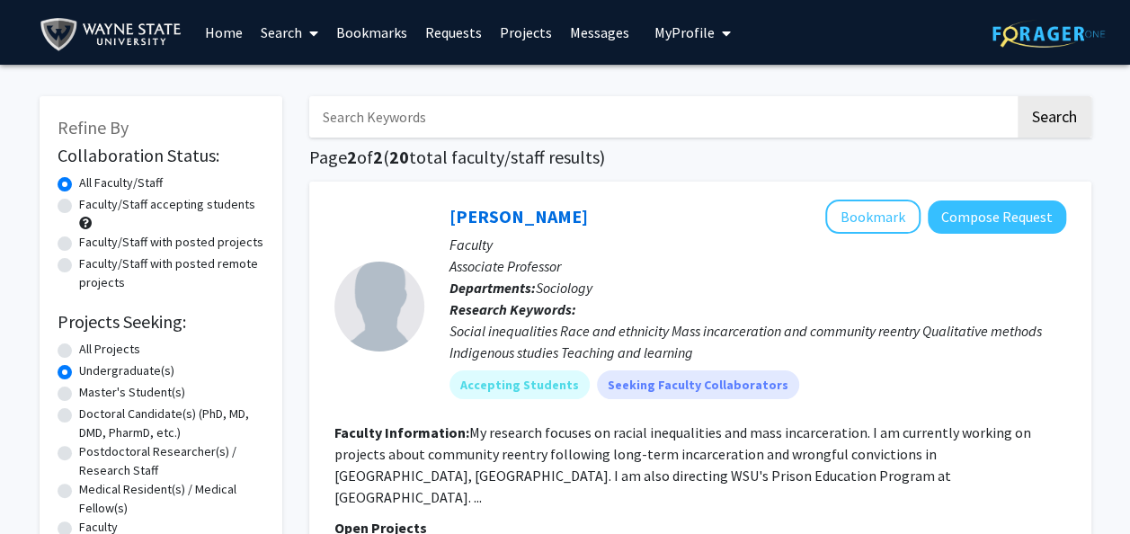
click at [309, 325] on div "Michelle Jacobs Bookmark Compose Request Faculty Associate Professor Department…" at bounding box center [700, 485] width 782 height 607
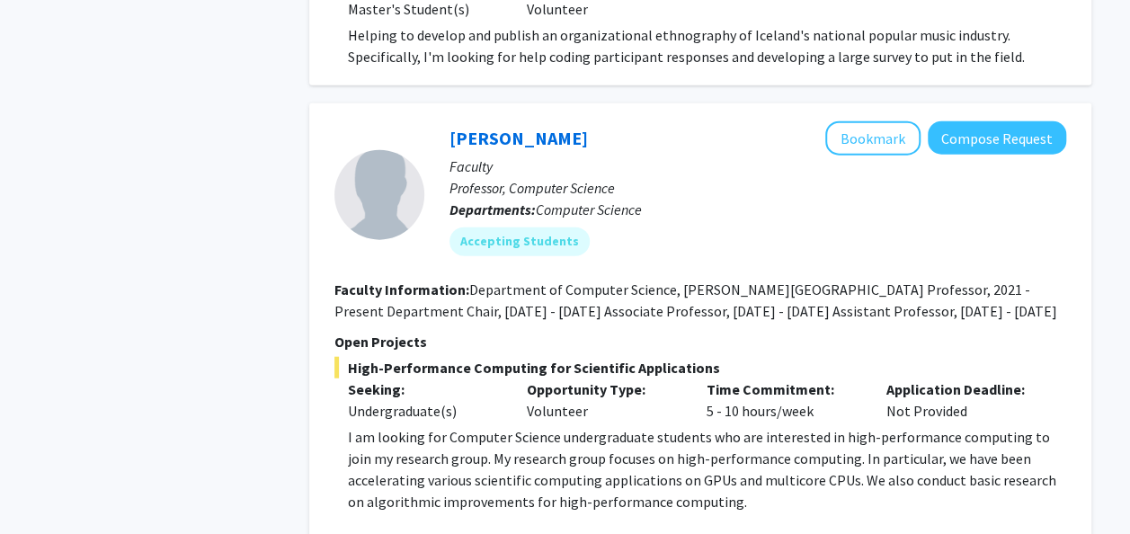
scroll to position [2085, 0]
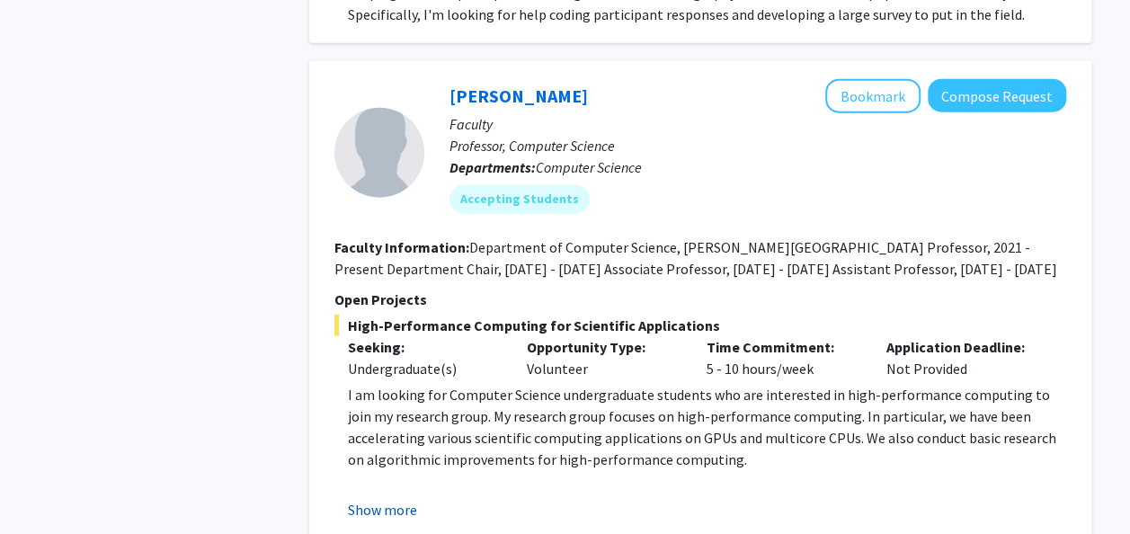
click at [356, 499] on button "Show more" at bounding box center [382, 510] width 69 height 22
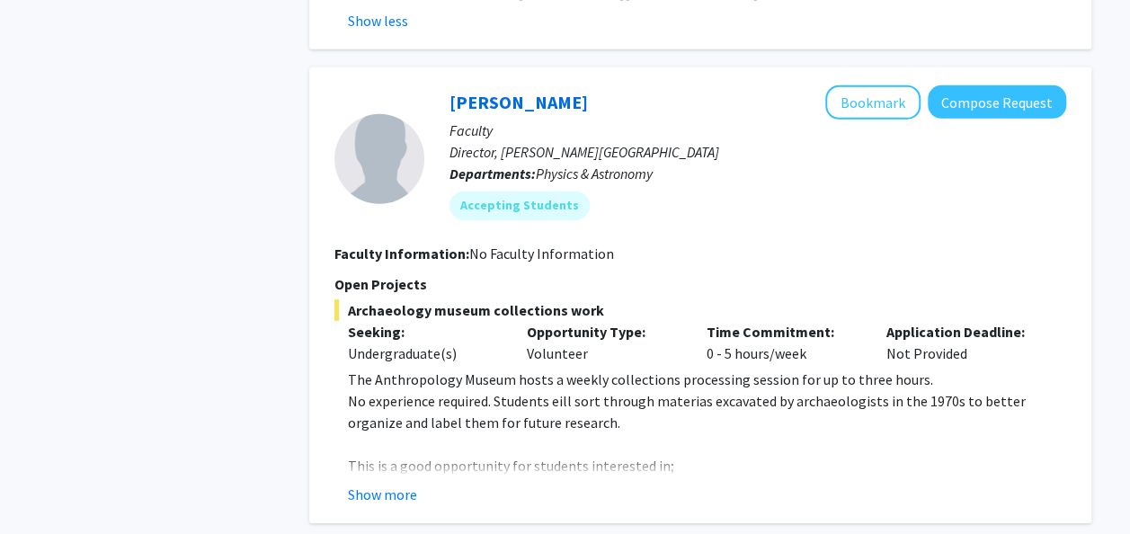
scroll to position [2768, 0]
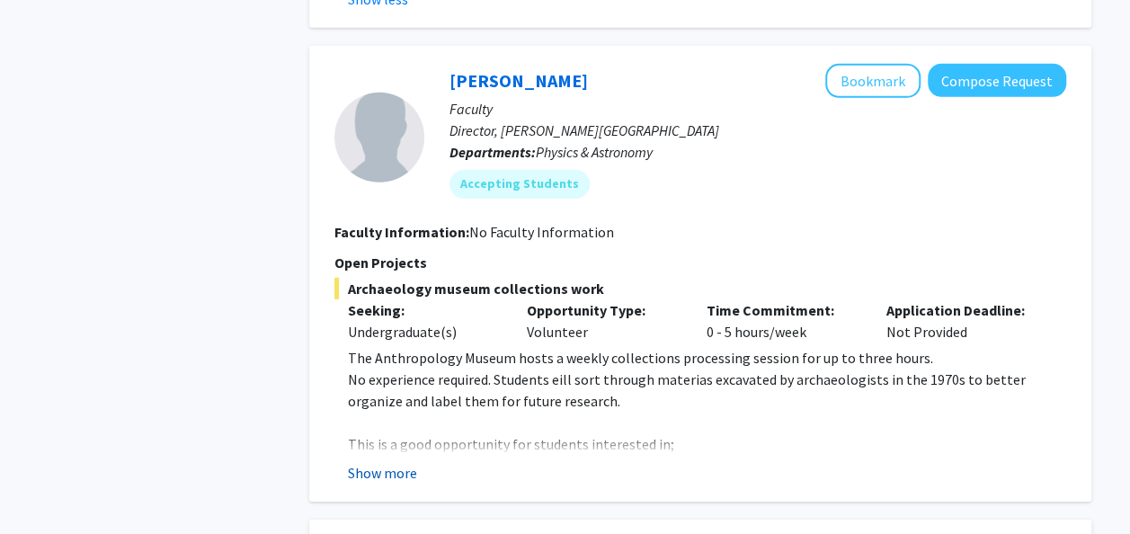
click at [357, 462] on button "Show more" at bounding box center [382, 473] width 69 height 22
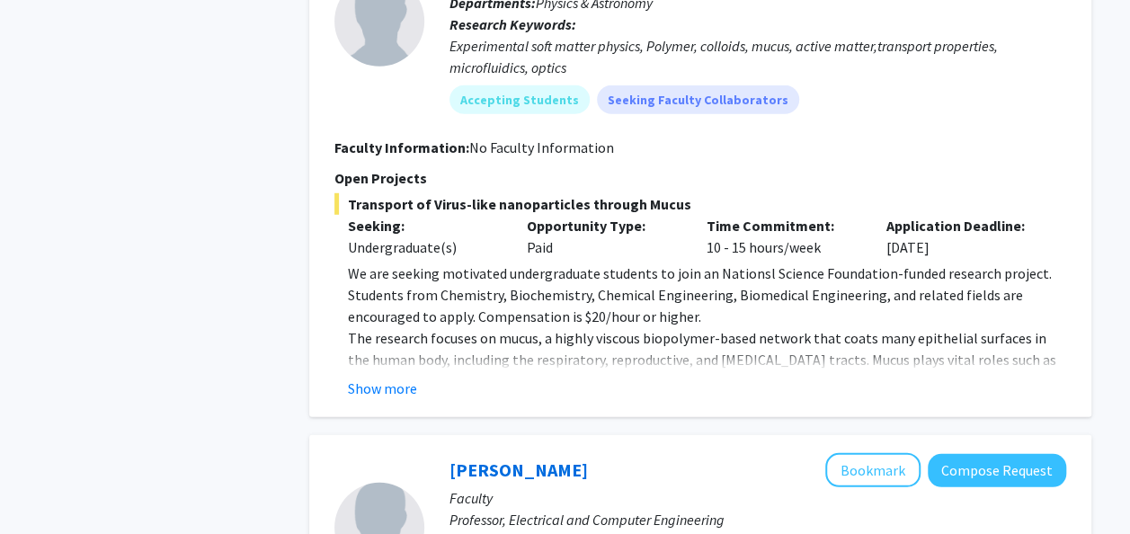
scroll to position [5824, 0]
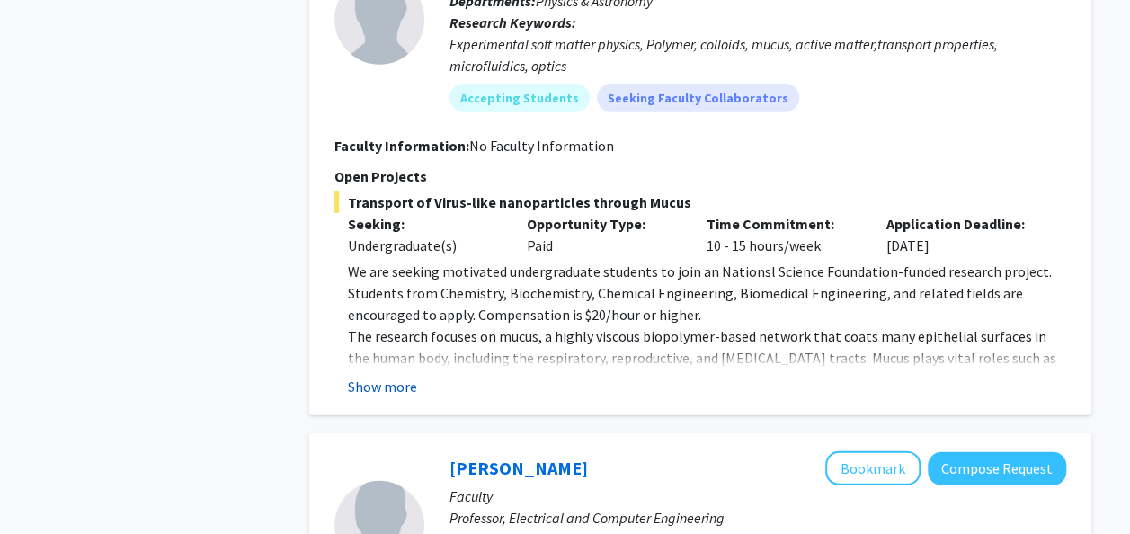
click at [368, 376] on button "Show more" at bounding box center [382, 387] width 69 height 22
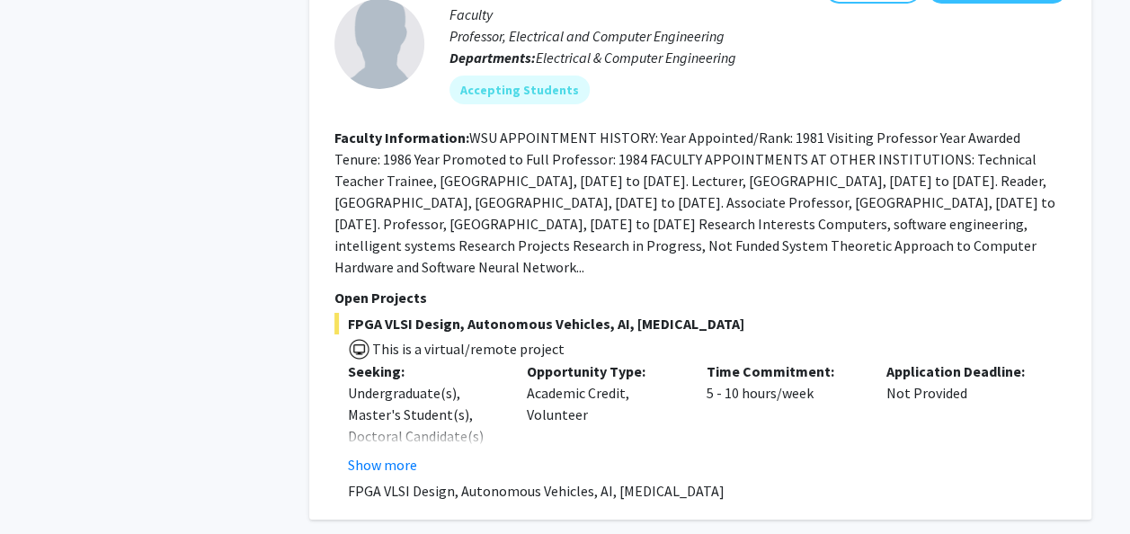
scroll to position [6468, 0]
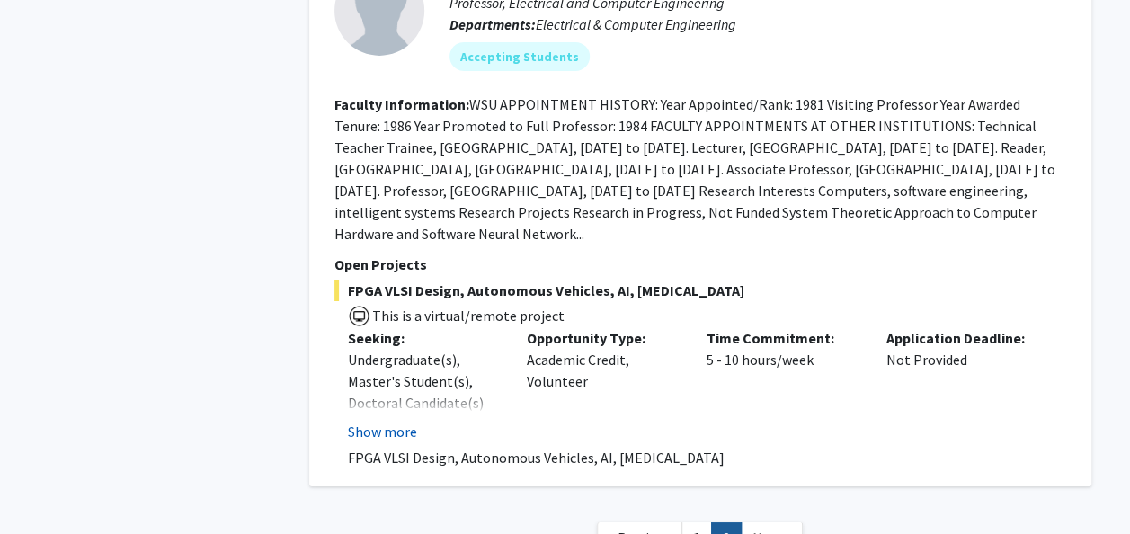
click at [404, 421] on button "Show more" at bounding box center [382, 432] width 69 height 22
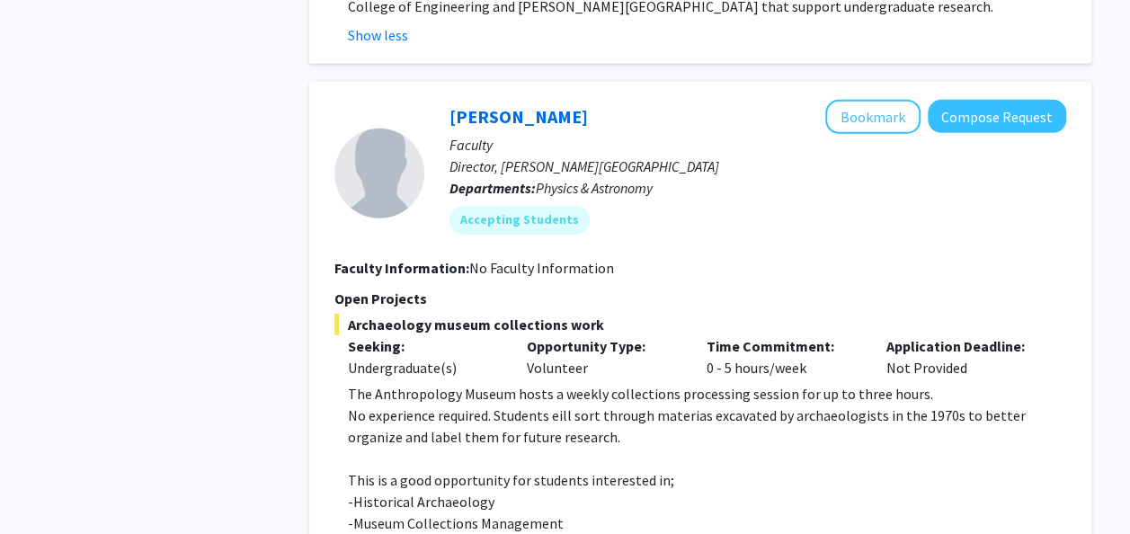
scroll to position [2729, 0]
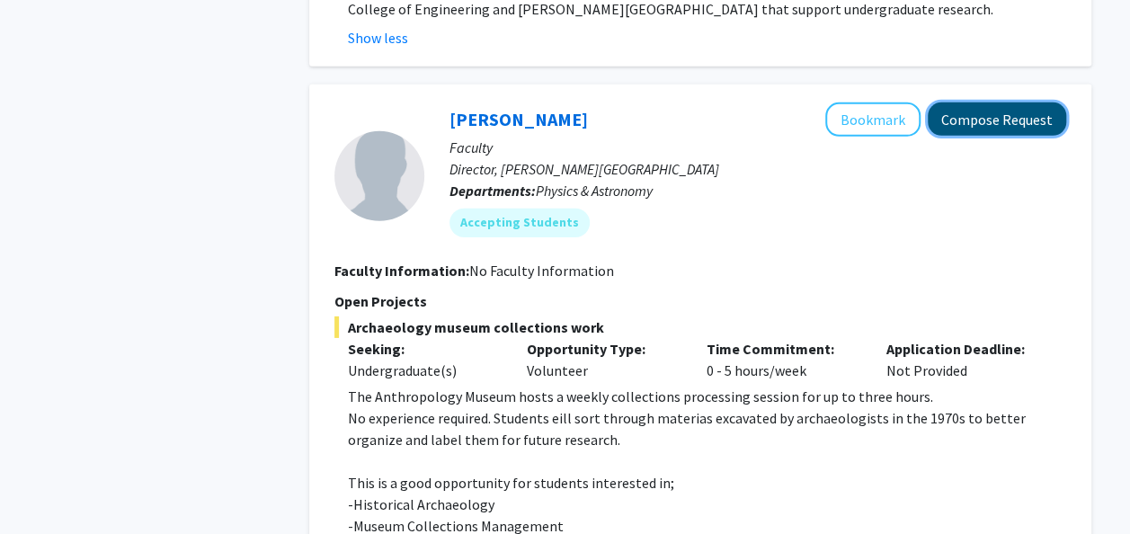
click at [938, 102] on button "Compose Request" at bounding box center [996, 118] width 138 height 33
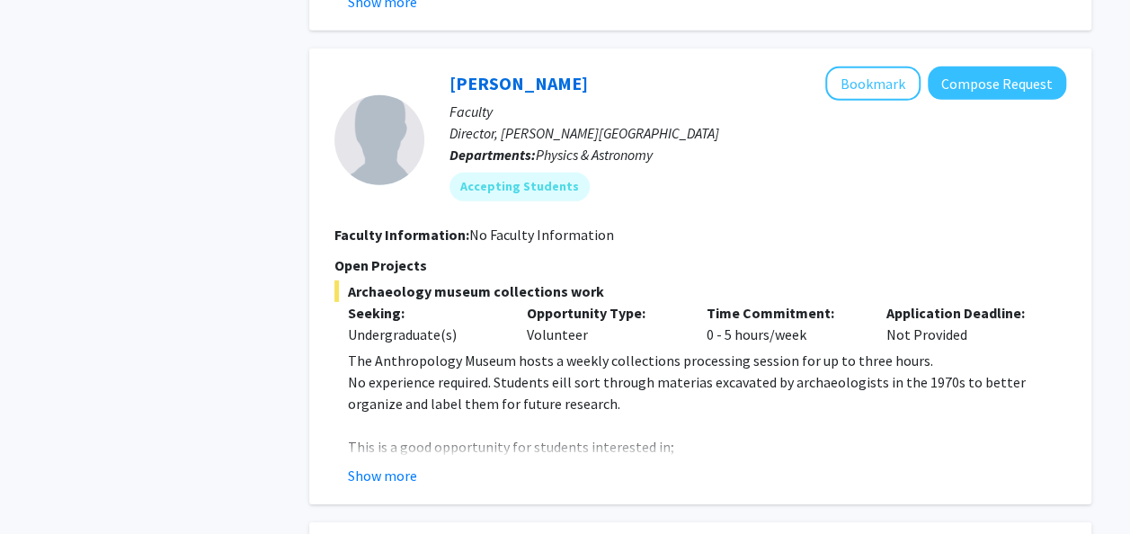
scroll to position [2585, 0]
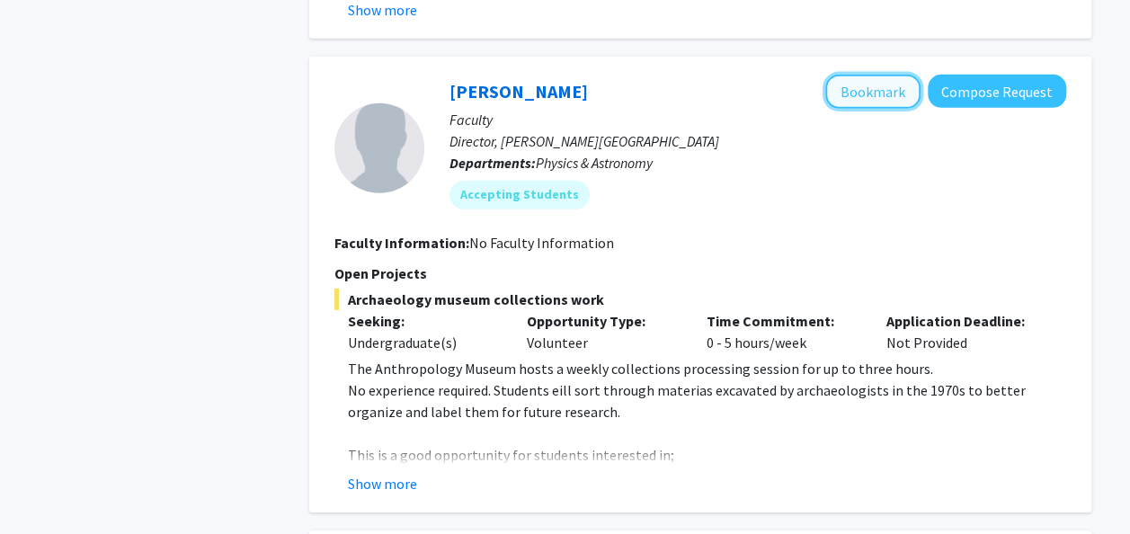
click at [885, 75] on button "Bookmark" at bounding box center [872, 92] width 95 height 34
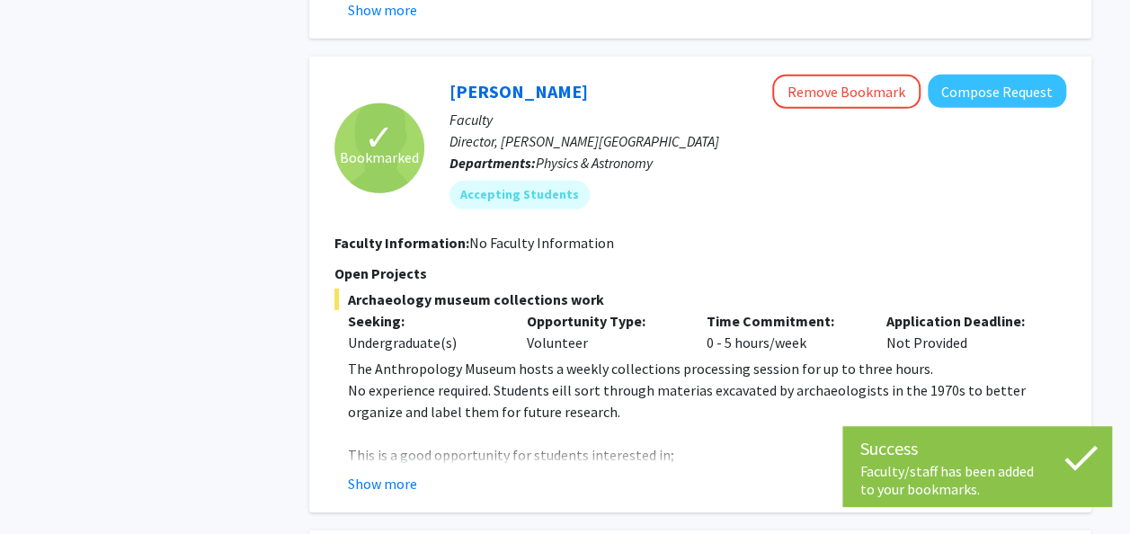
drag, startPoint x: 1124, startPoint y: 242, endPoint x: 1146, endPoint y: 546, distance: 304.5
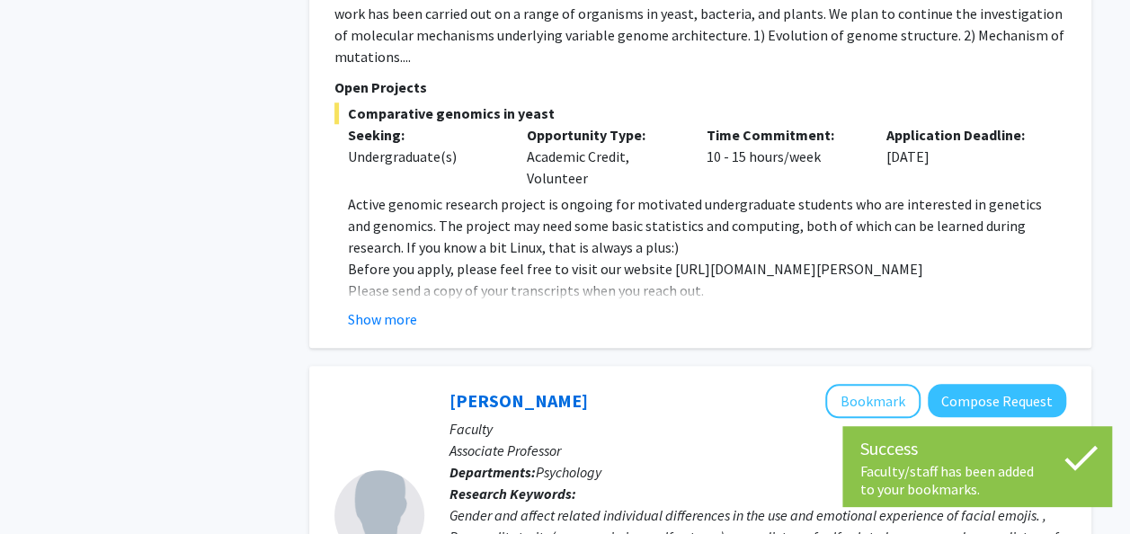
scroll to position [5907, 0]
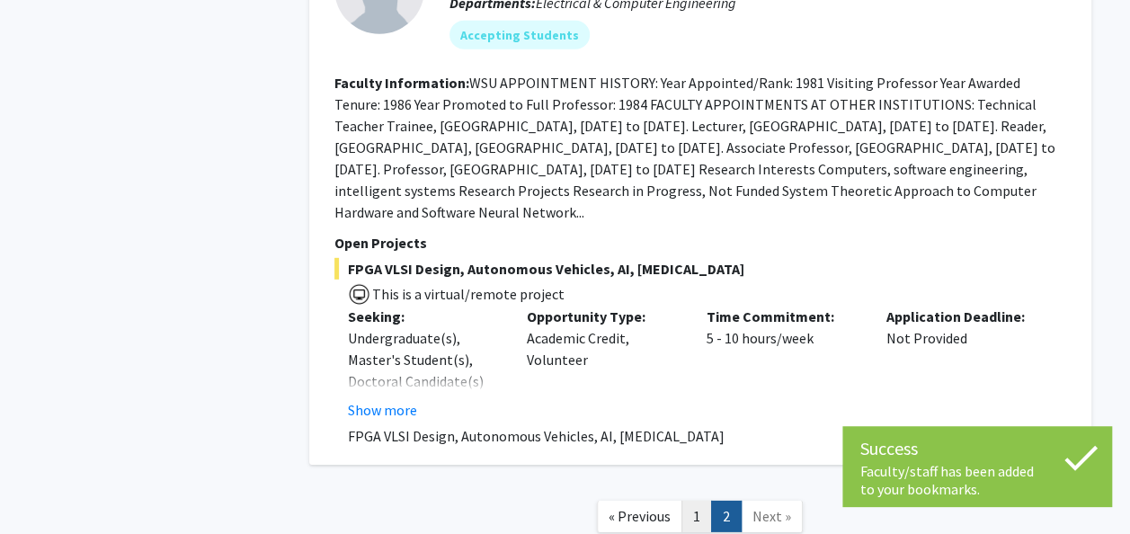
click at [691, 501] on link "1" at bounding box center [696, 516] width 31 height 31
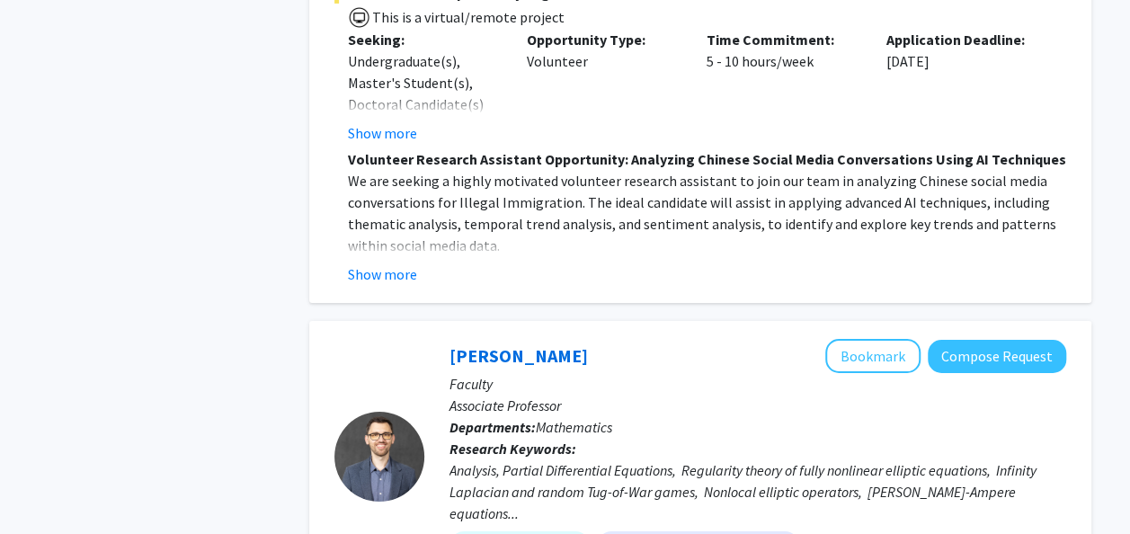
scroll to position [6654, 0]
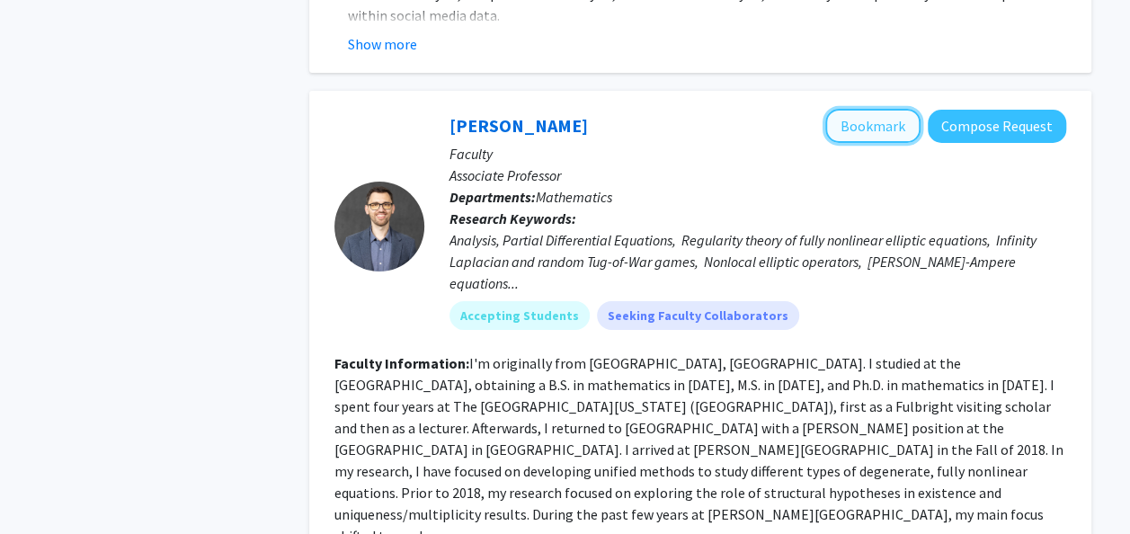
click at [897, 109] on button "Bookmark" at bounding box center [872, 126] width 95 height 34
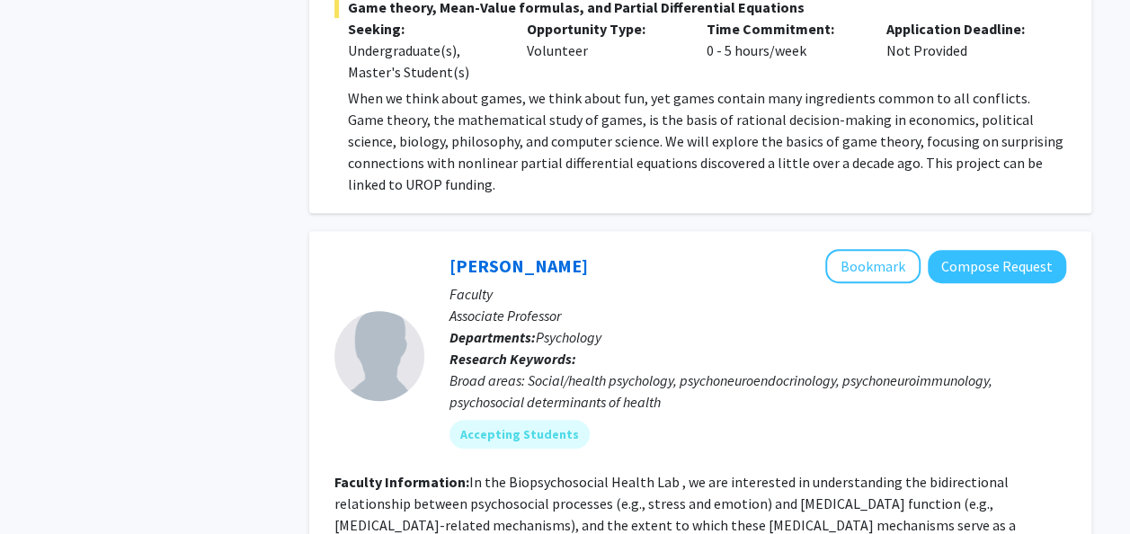
scroll to position [7706, 0]
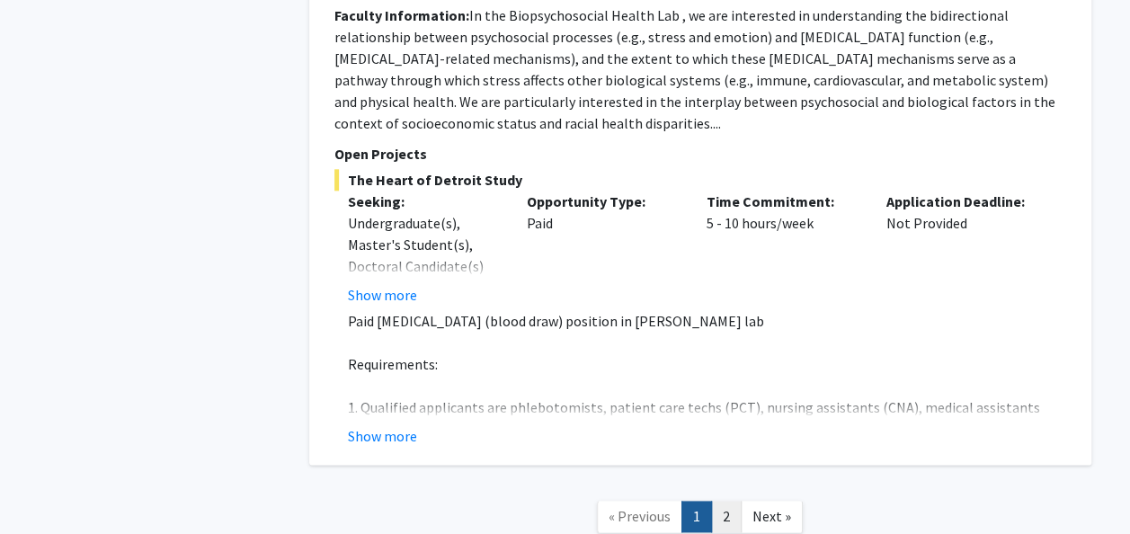
click at [735, 501] on link "2" at bounding box center [726, 516] width 31 height 31
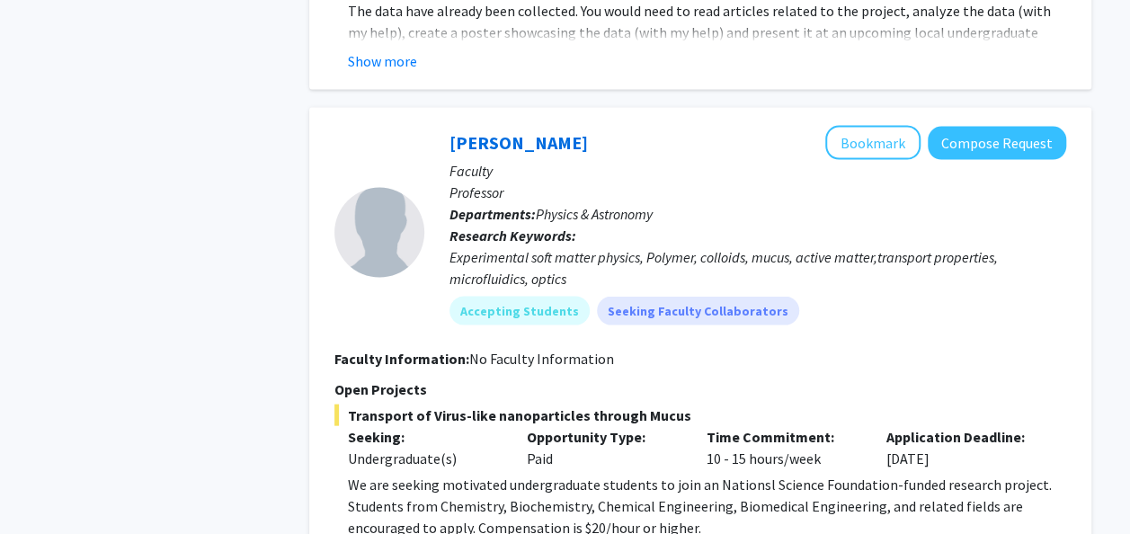
scroll to position [5134, 0]
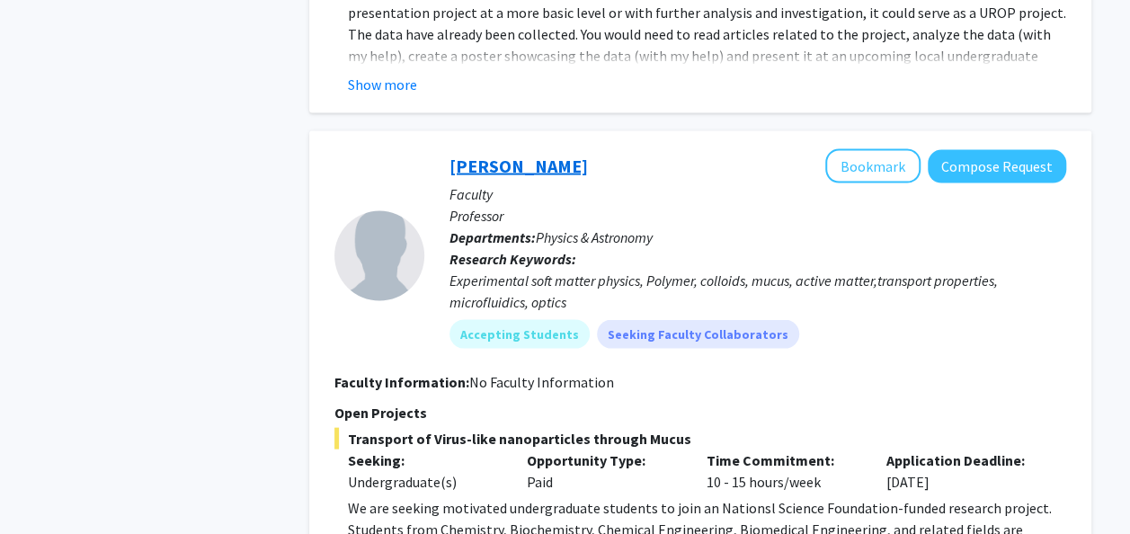
click at [568, 155] on link "Ashis Mukhopadhyay" at bounding box center [518, 166] width 138 height 22
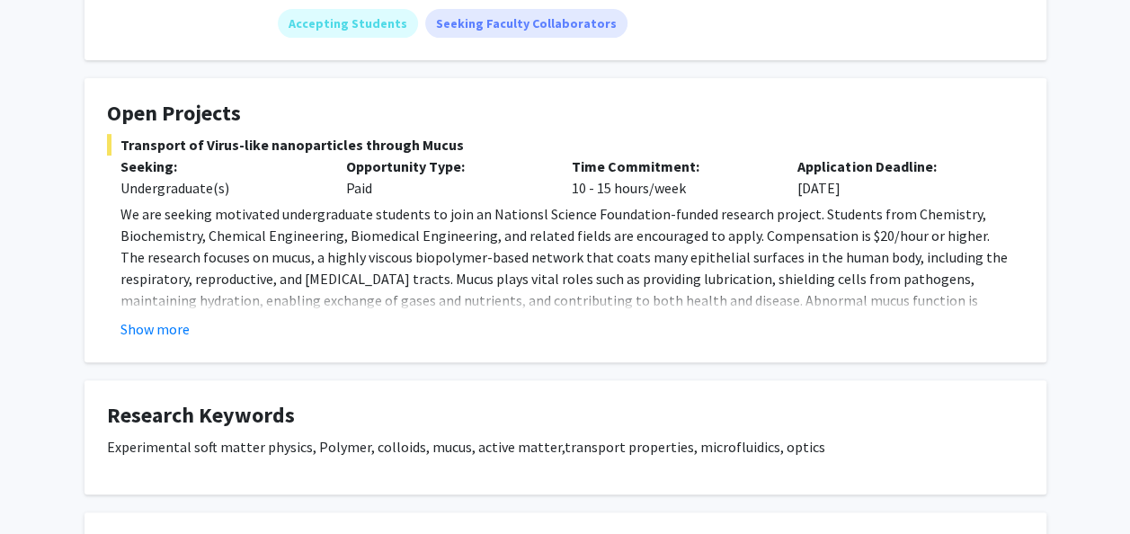
scroll to position [271, 0]
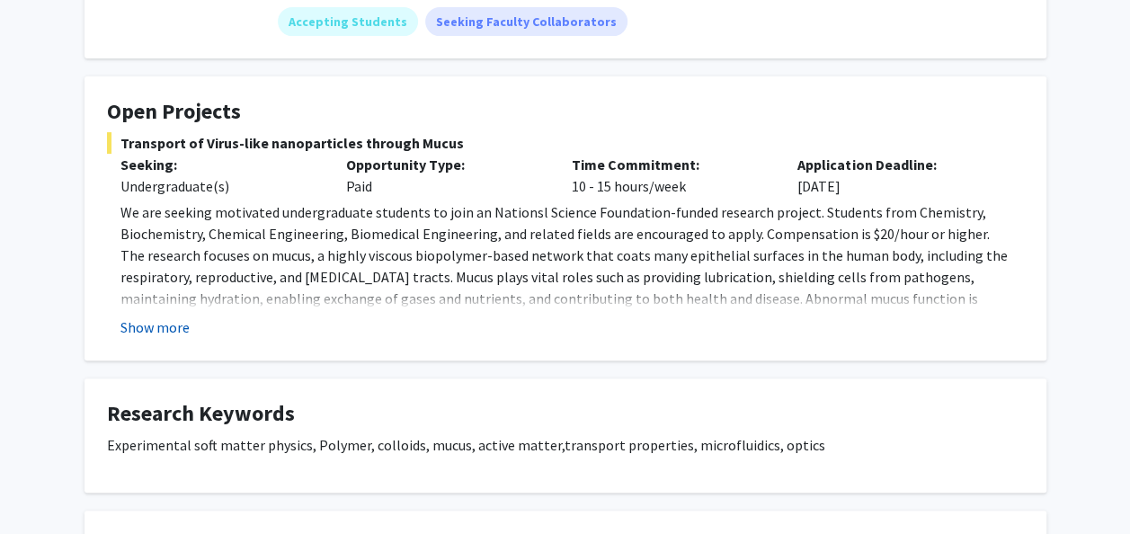
click at [154, 321] on button "Show more" at bounding box center [154, 327] width 69 height 22
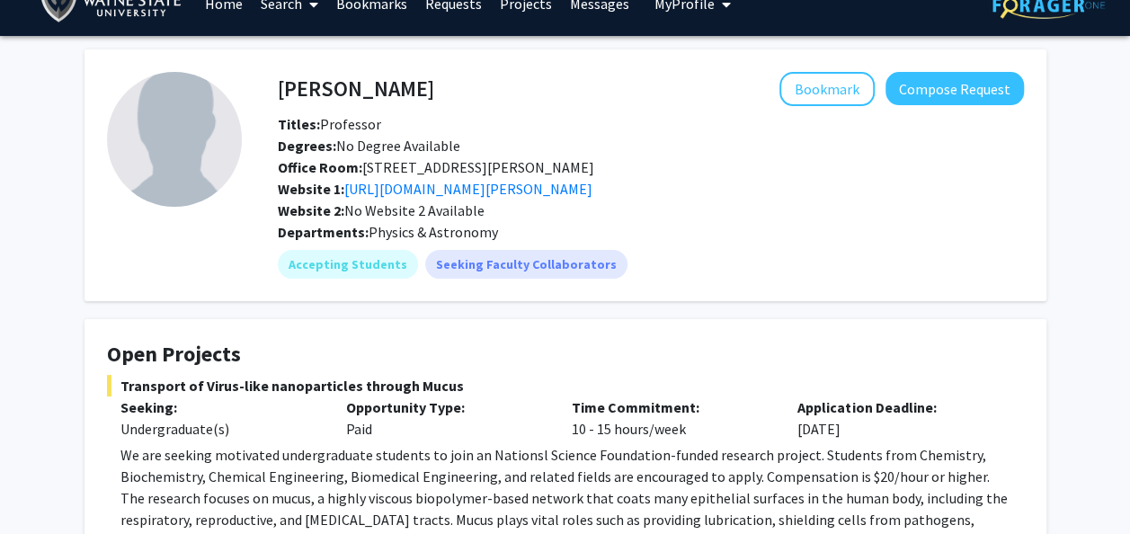
scroll to position [0, 0]
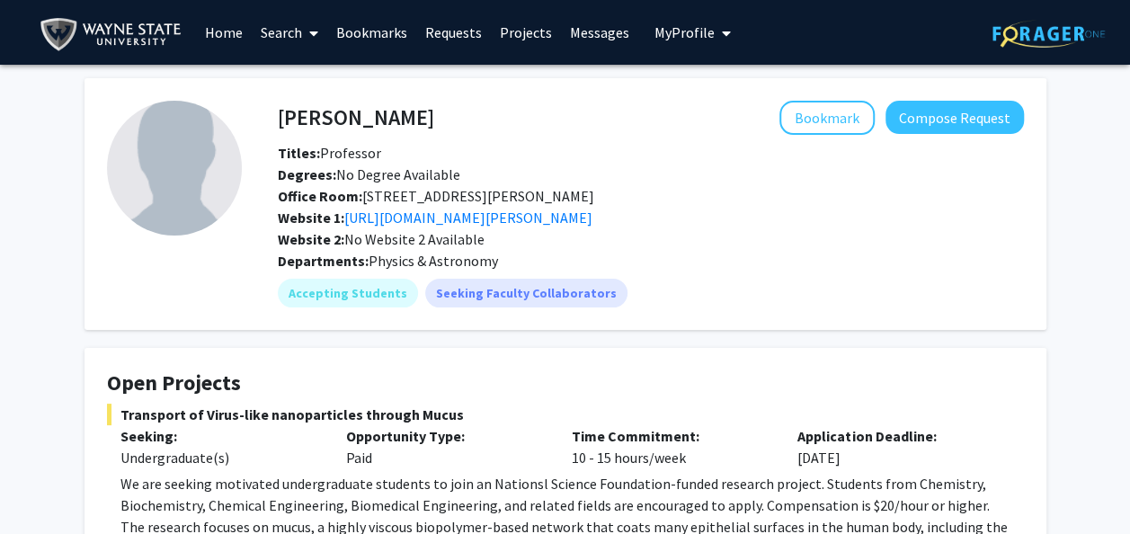
click at [354, 22] on link "Bookmarks" at bounding box center [371, 32] width 89 height 63
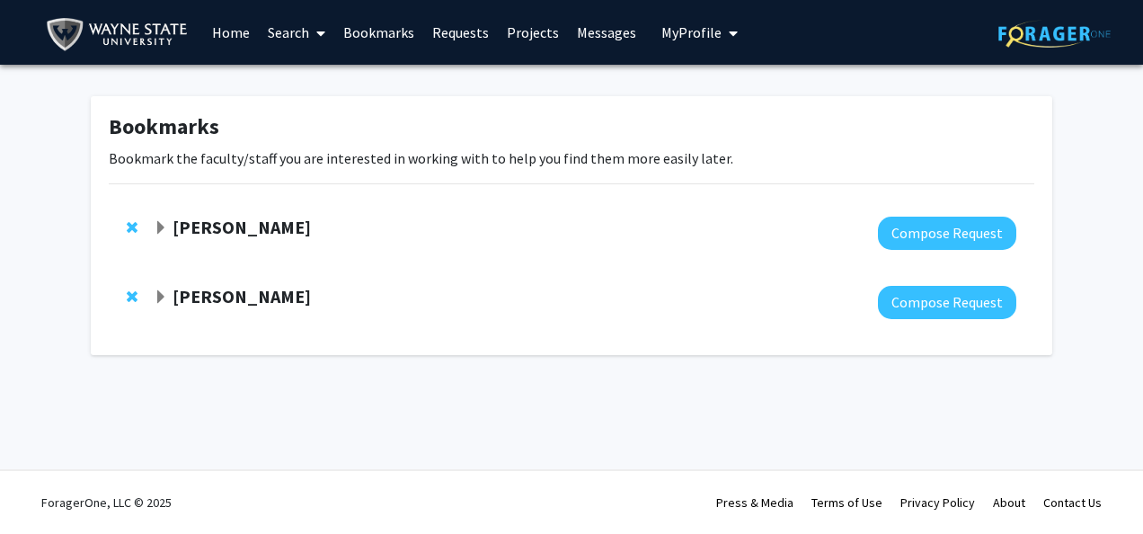
click at [276, 220] on strong "Fernando Charro" at bounding box center [242, 227] width 138 height 22
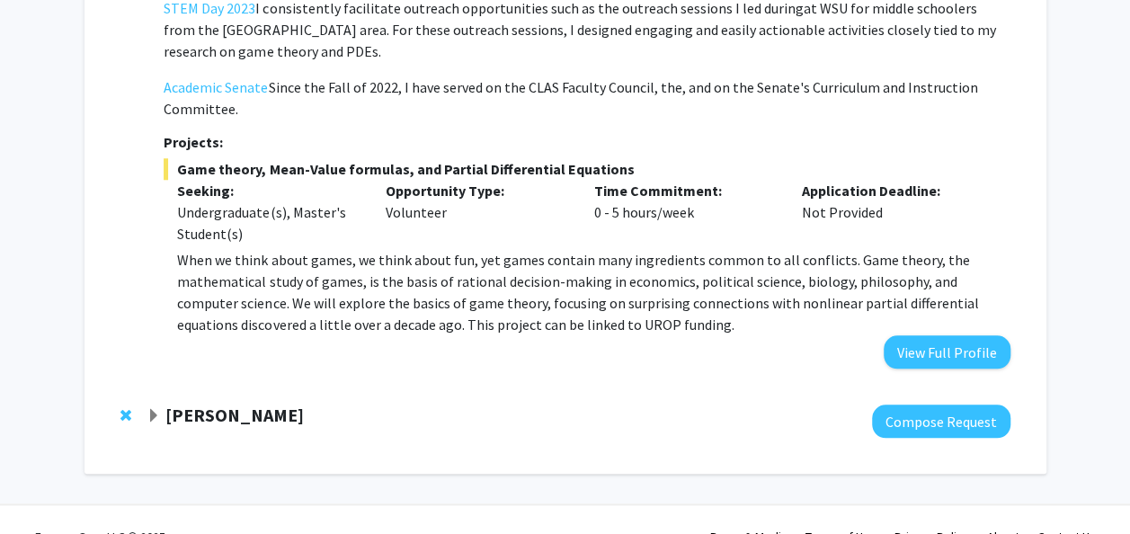
scroll to position [773, 0]
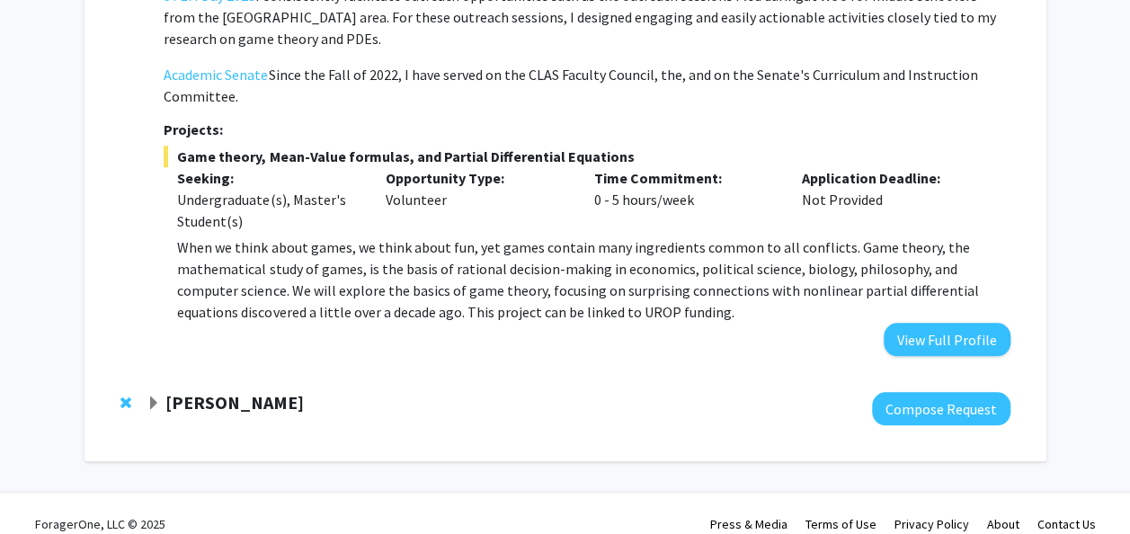
click at [244, 391] on strong "Megan McCullen" at bounding box center [234, 402] width 138 height 22
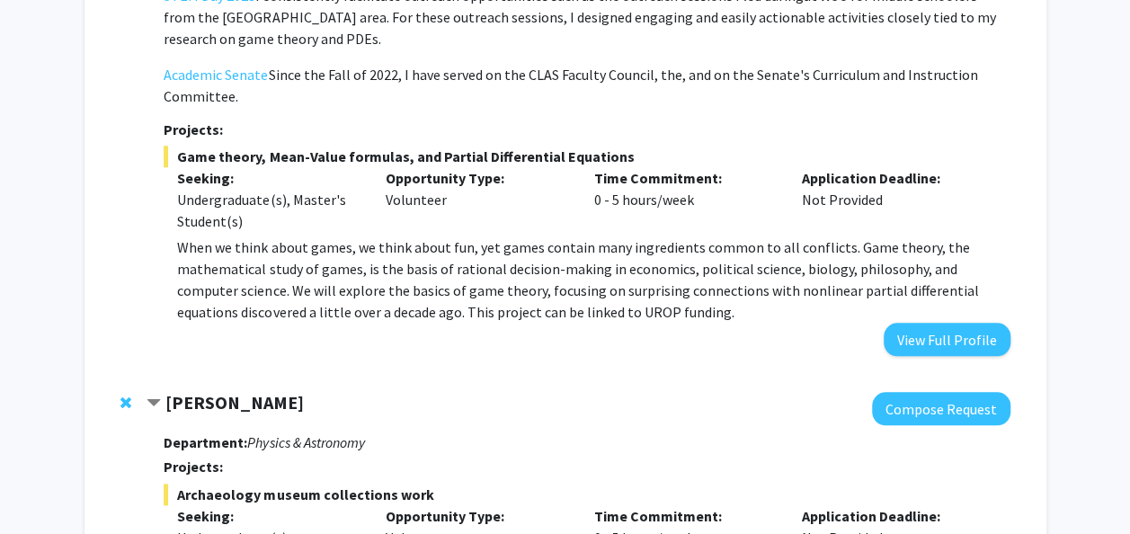
scroll to position [1069, 0]
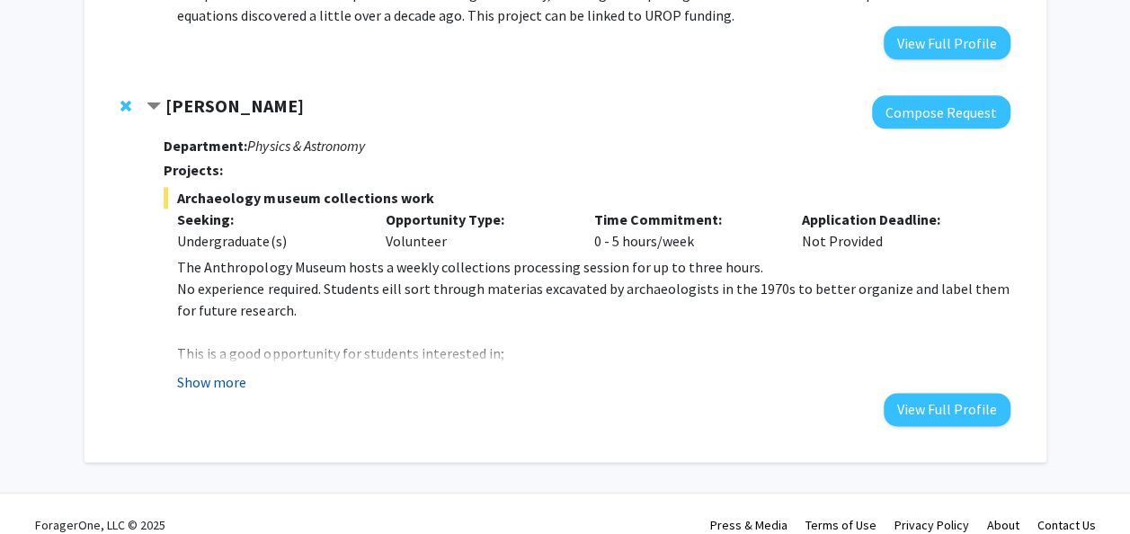
click at [216, 371] on button "Show more" at bounding box center [211, 382] width 69 height 22
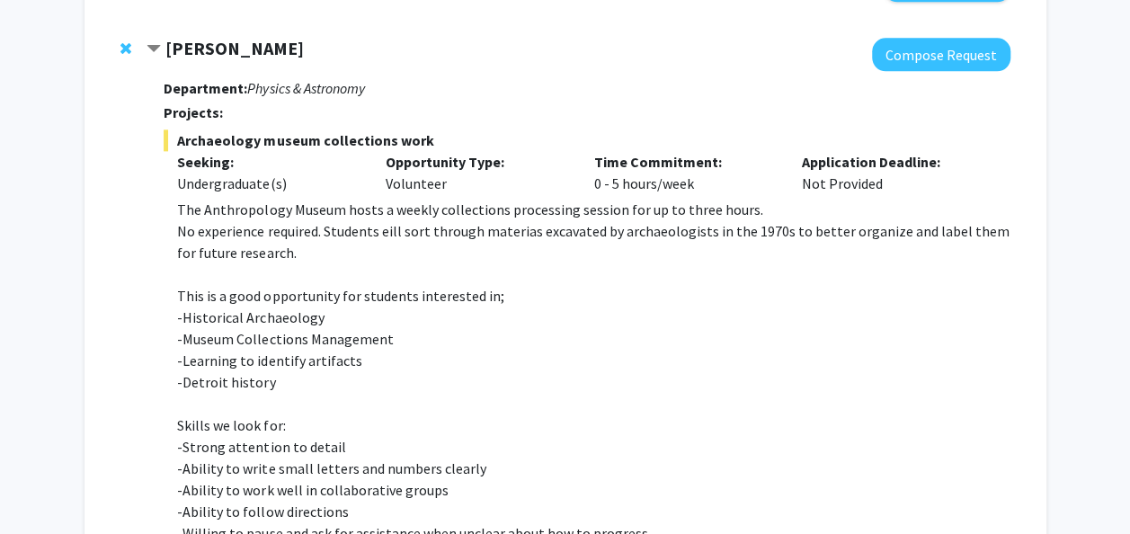
scroll to position [1122, 0]
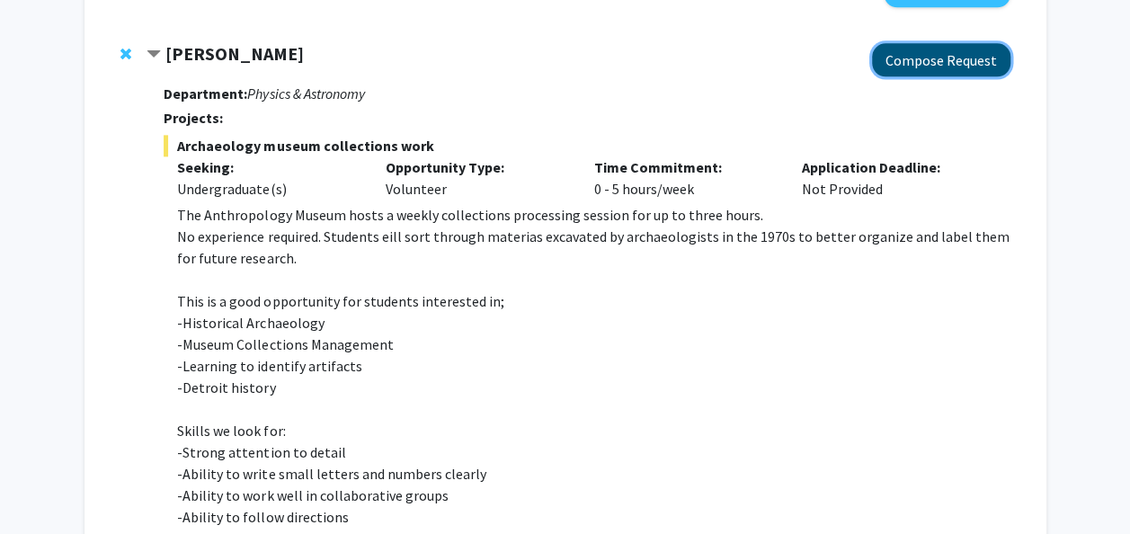
click at [936, 43] on button "Compose Request" at bounding box center [941, 59] width 138 height 33
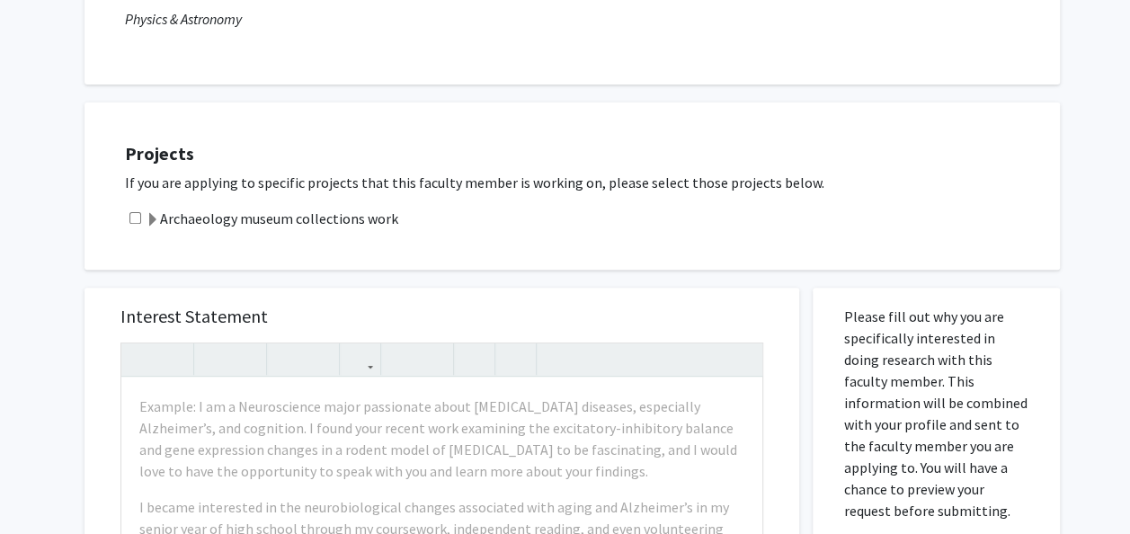
scroll to position [231, 0]
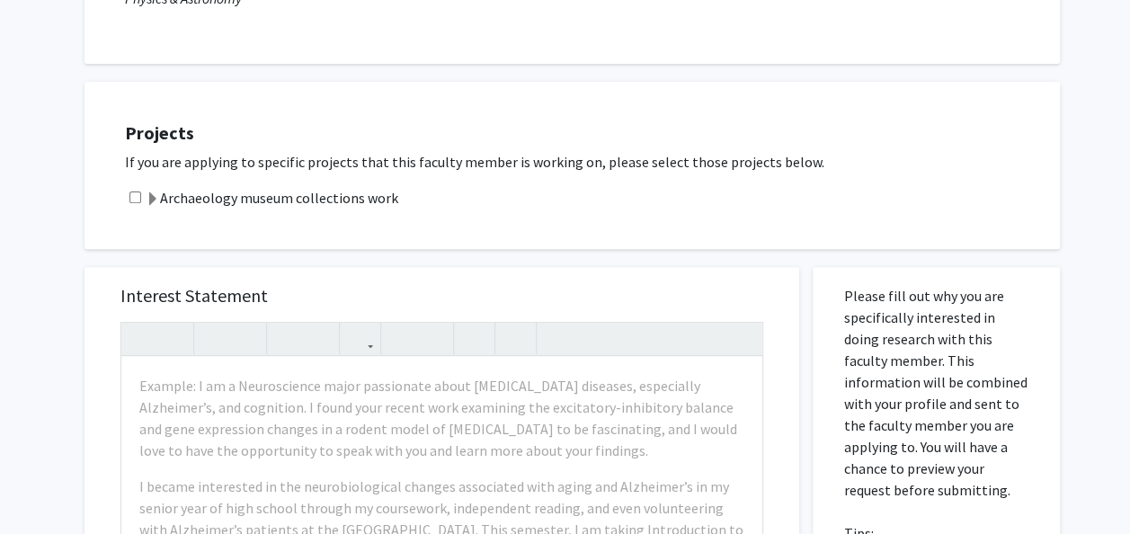
click at [133, 189] on div "Archaeology museum collections work" at bounding box center [583, 198] width 917 height 22
click at [134, 197] on input "checkbox" at bounding box center [135, 197] width 12 height 12
checkbox input "true"
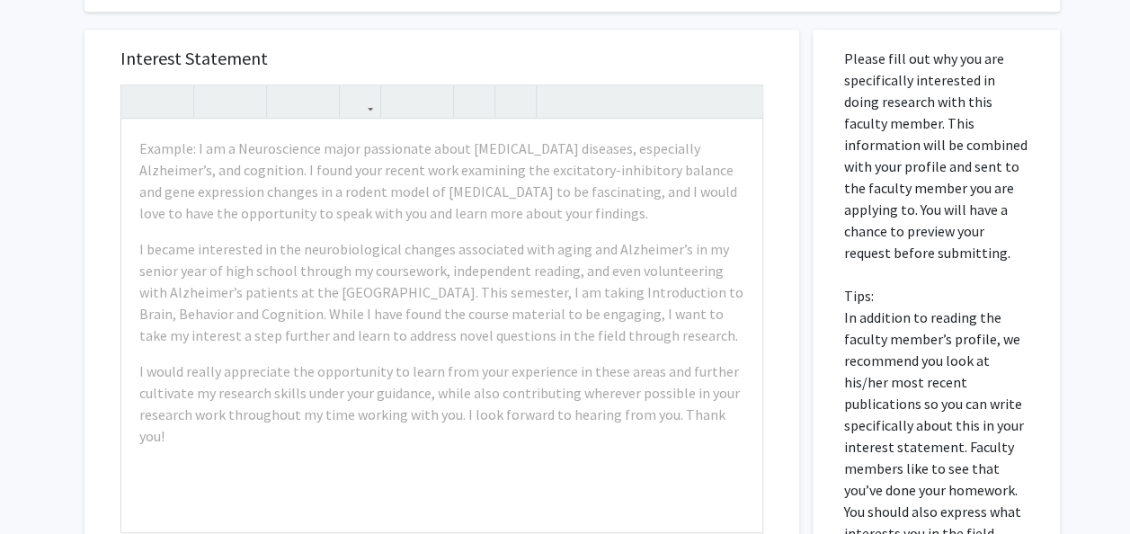
scroll to position [466, 0]
click at [1068, 264] on div "All Requests Request for Megan McCullen Request for Megan McCullen Departments:…" at bounding box center [565, 232] width 1130 height 1268
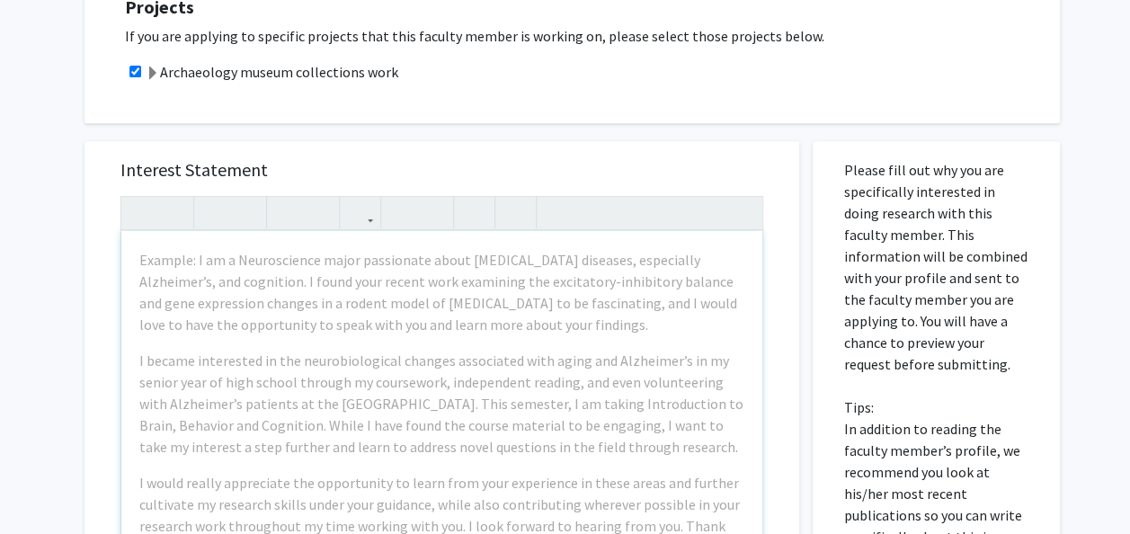
scroll to position [0, 0]
